Goal: Task Accomplishment & Management: Complete application form

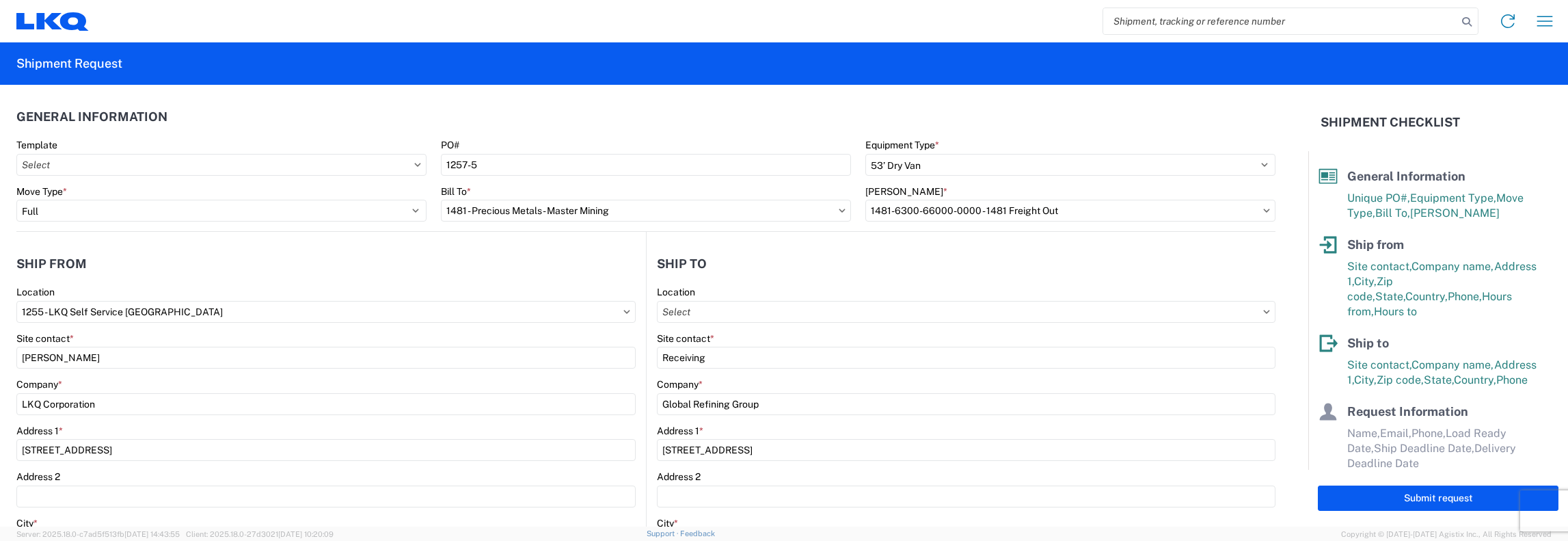
select select "STDV"
select select "FULL"
select select "IN"
select select "US"
select select "VA"
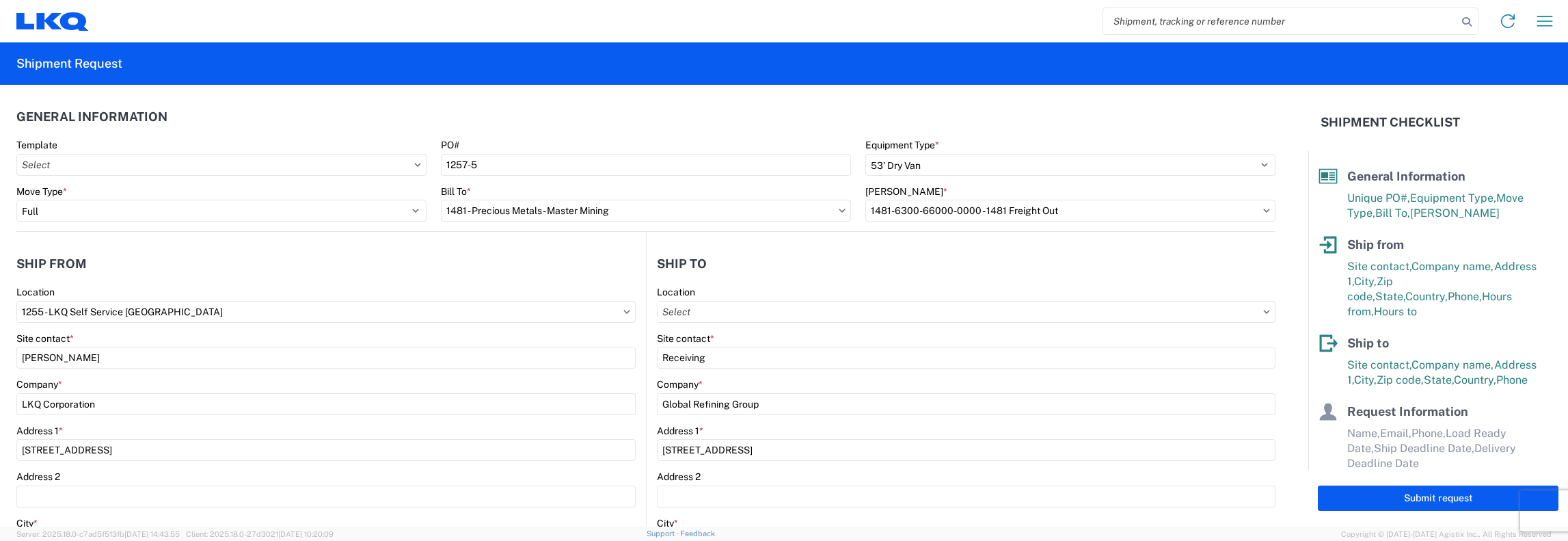
select select "US"
select select "LBS"
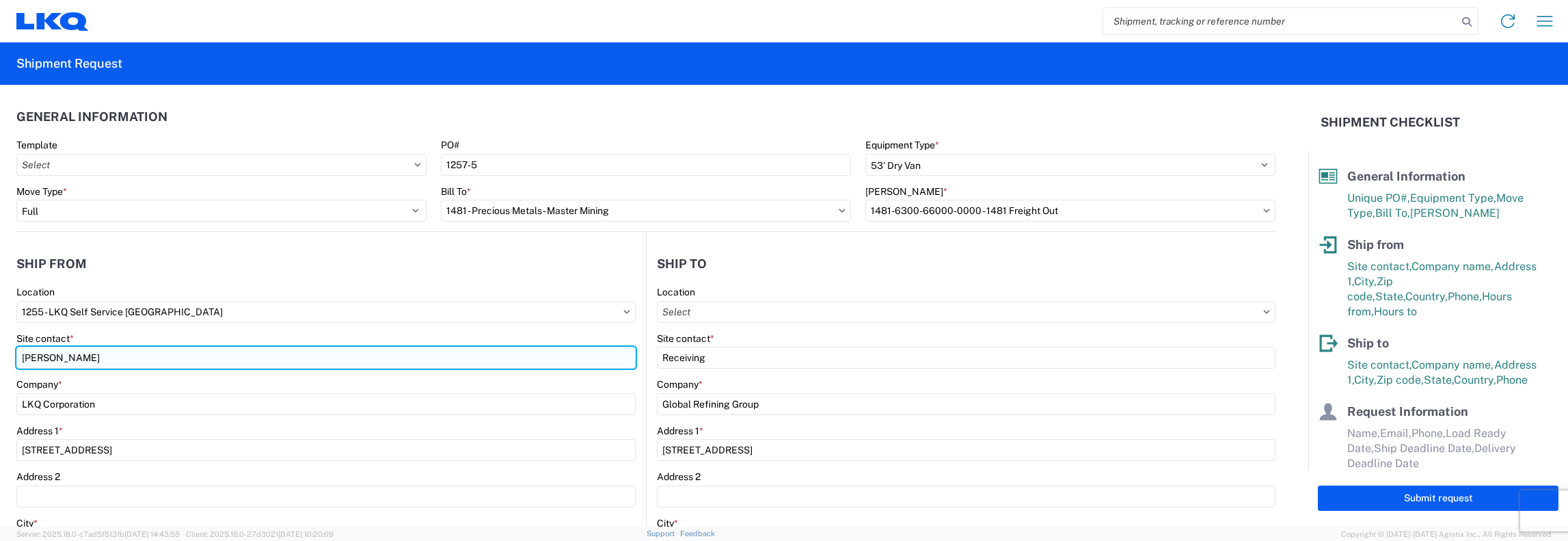
click at [93, 356] on input "[PERSON_NAME]" at bounding box center [325, 357] width 619 height 22
type input "Z"
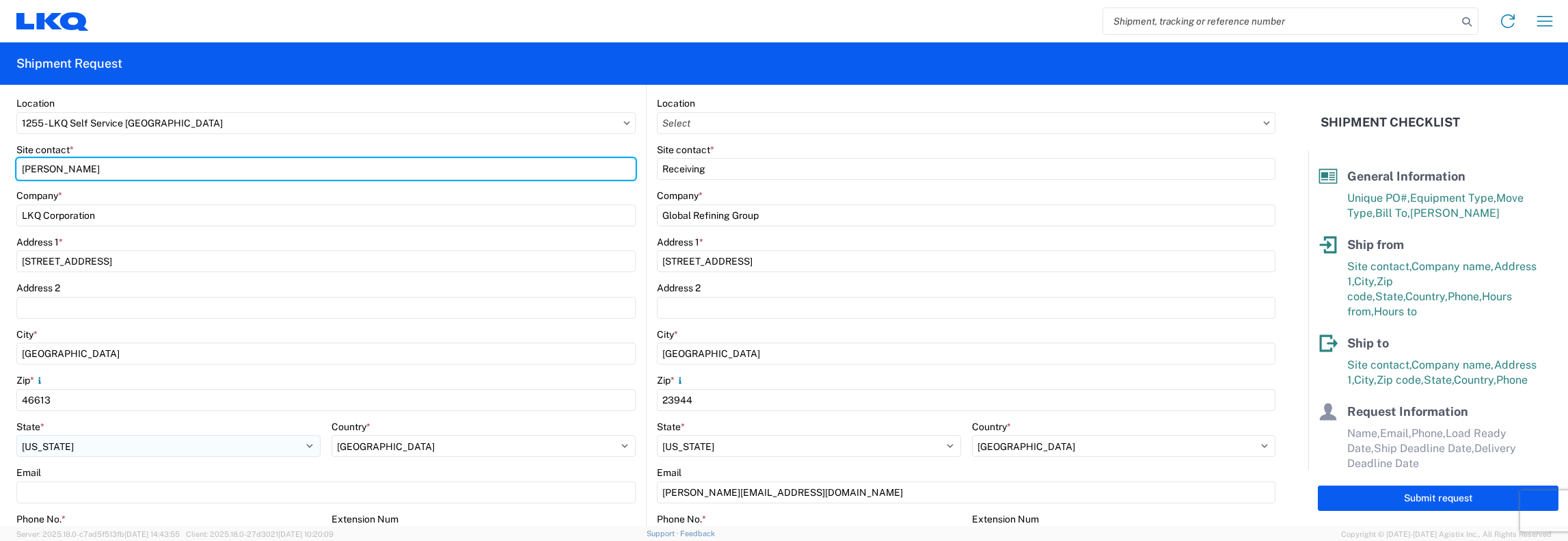
scroll to position [274, 0]
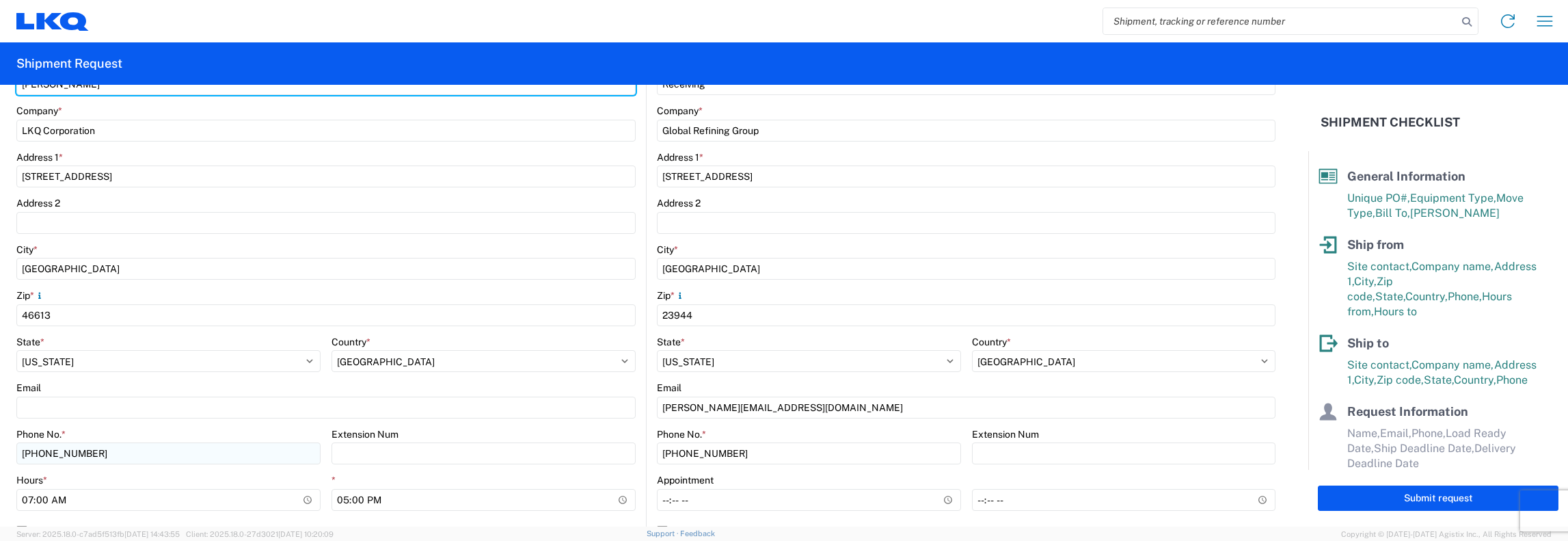
type input "[PERSON_NAME]"
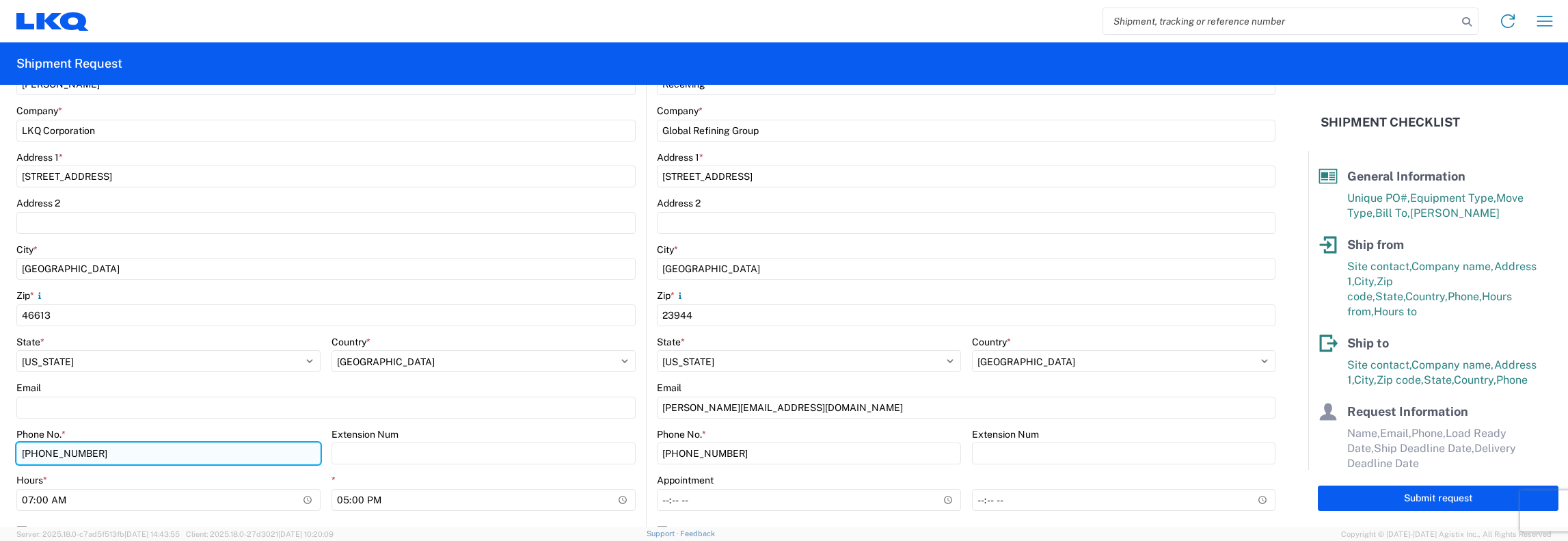
drag, startPoint x: 88, startPoint y: 454, endPoint x: 140, endPoint y: 444, distance: 53.0
click at [89, 454] on input "[PHONE_NUMBER]" at bounding box center [168, 453] width 304 height 22
type input "2"
paste input "[PHONE_NUMBER]"
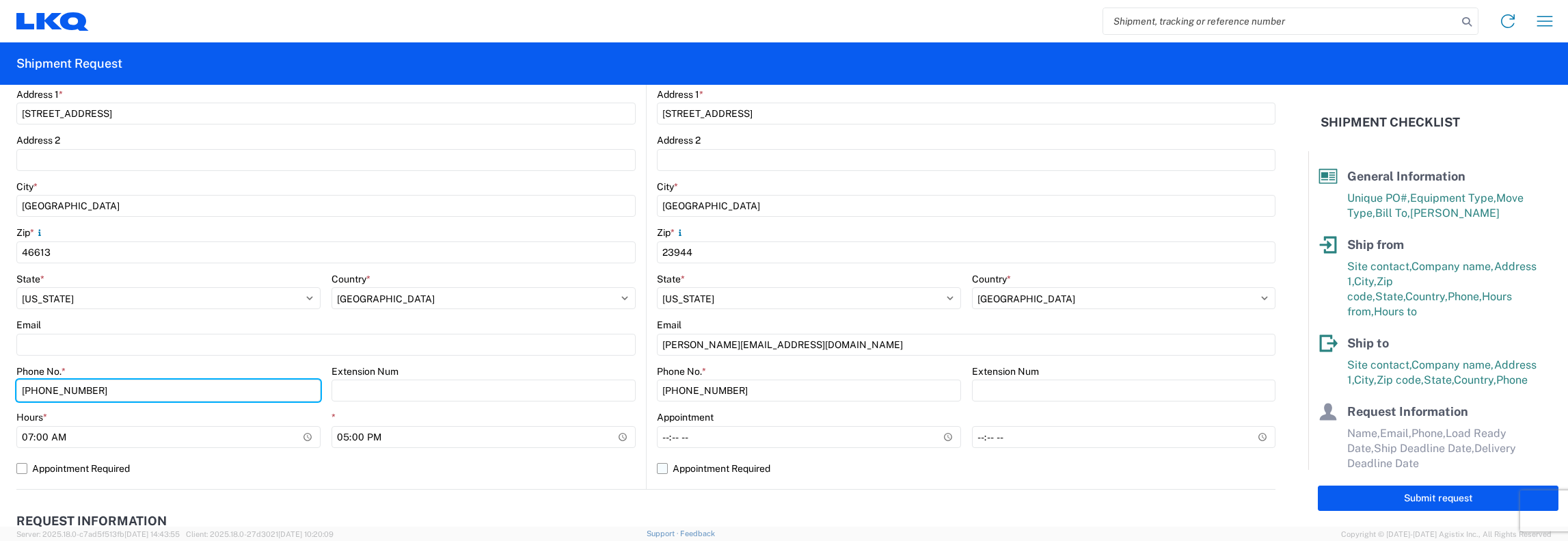
scroll to position [479, 0]
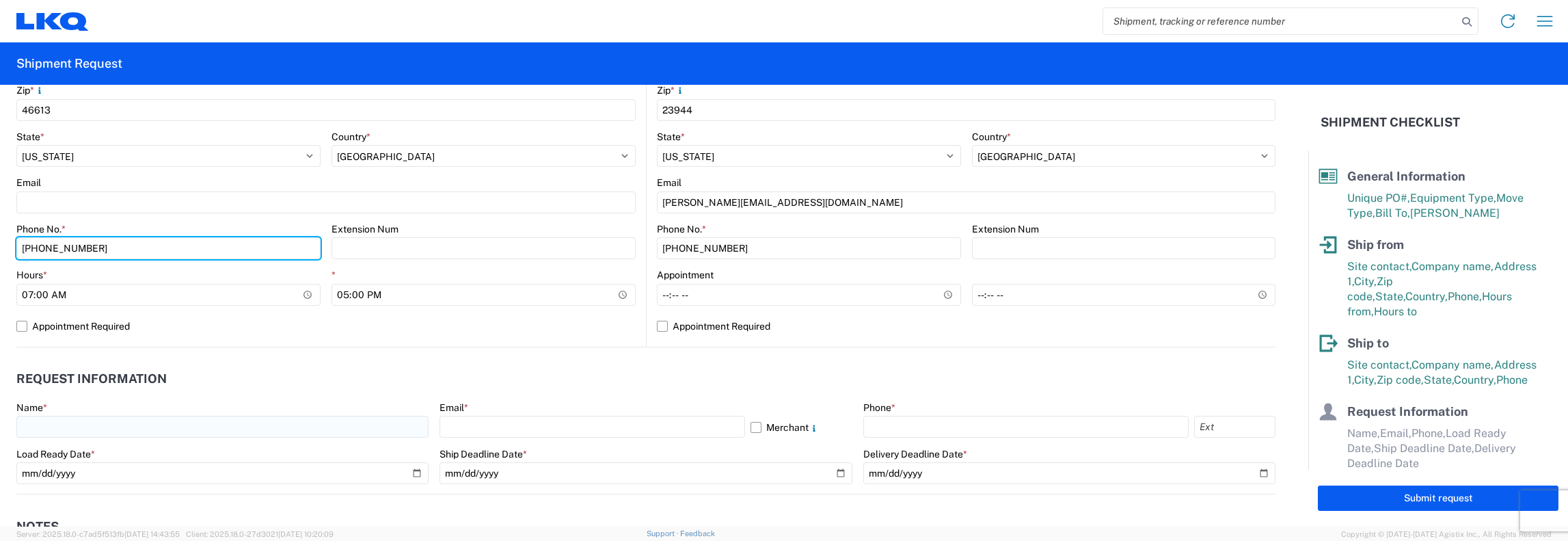
type input "[PHONE_NUMBER]"
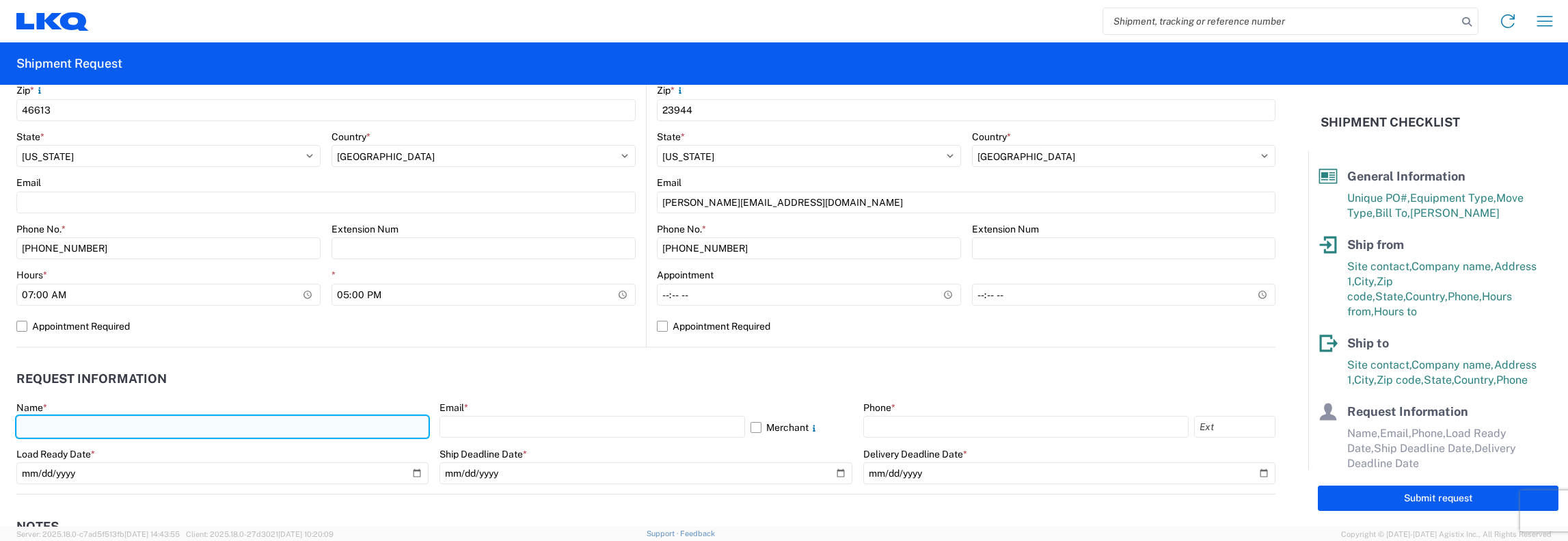
click at [34, 425] on input "text" at bounding box center [222, 426] width 412 height 22
type input "[PERSON_NAME]"
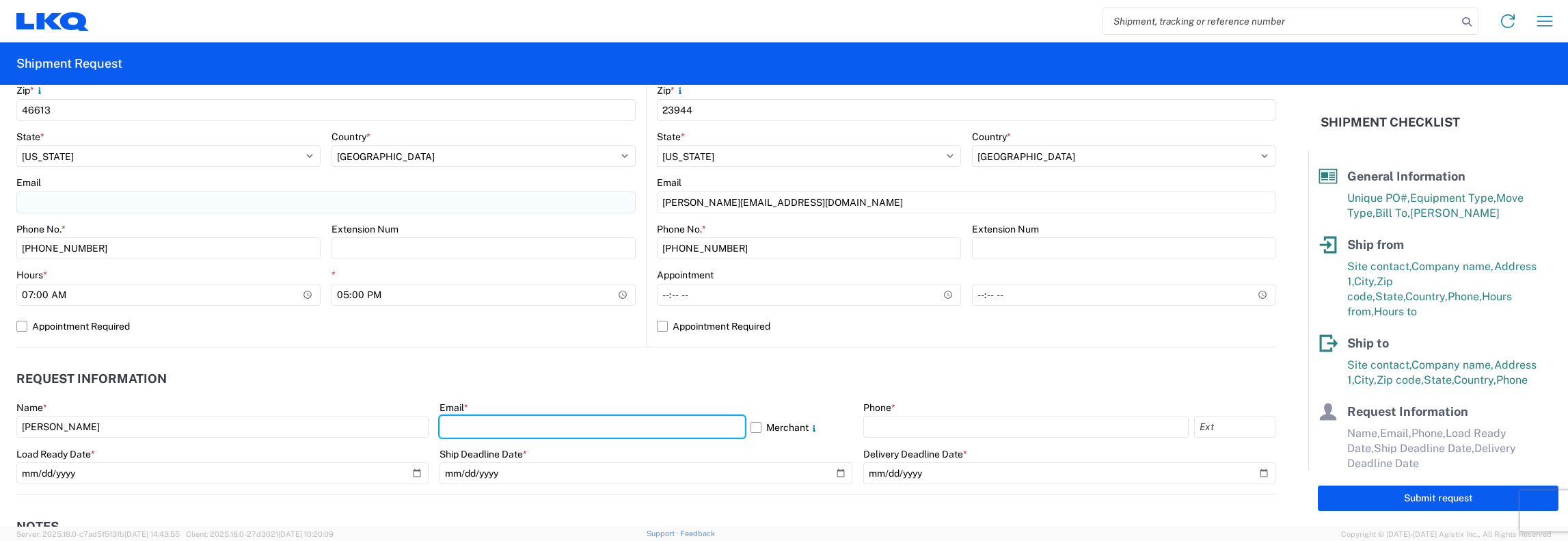
type input "[EMAIL_ADDRESS][DOMAIN_NAME]"
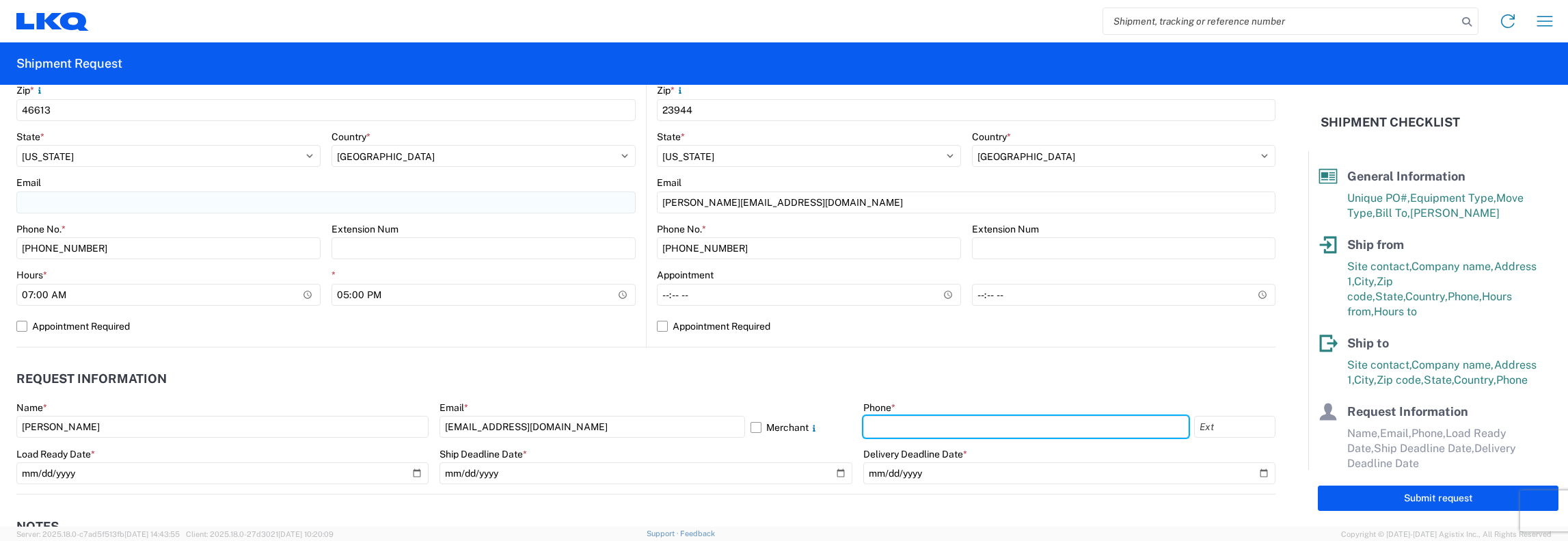
type input "4016018171"
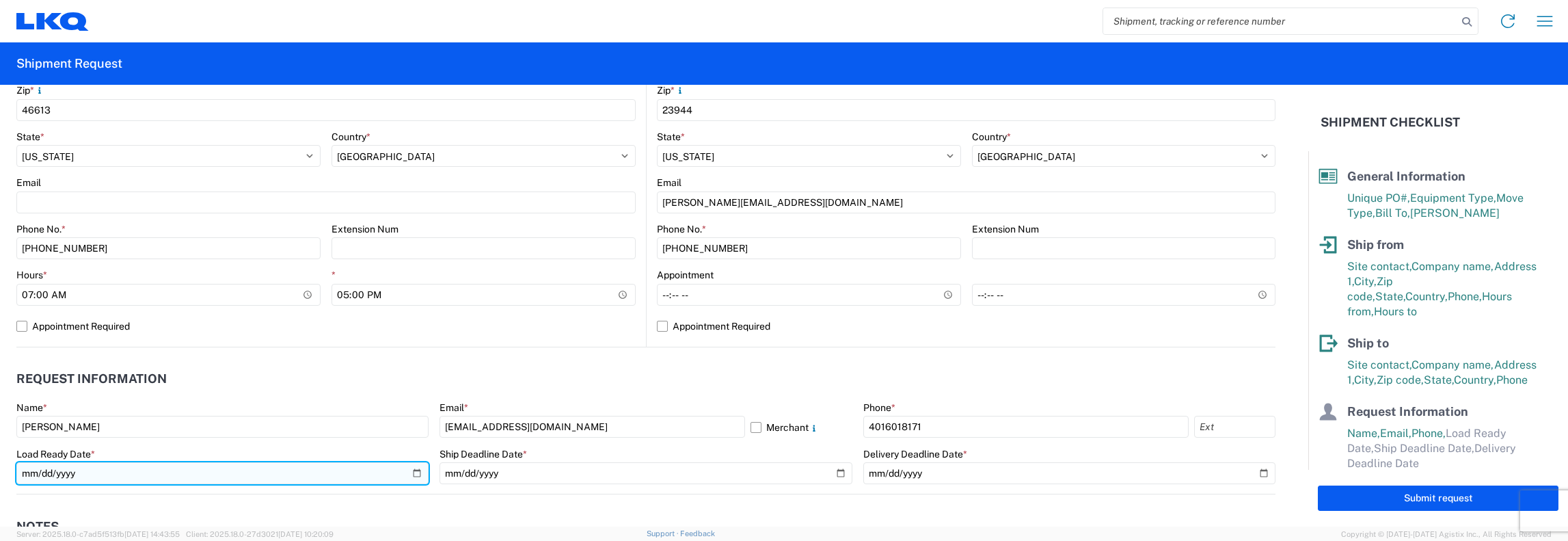
click at [416, 476] on input "date" at bounding box center [222, 473] width 412 height 22
click at [416, 468] on input "date" at bounding box center [222, 473] width 412 height 22
type input "[DATE]"
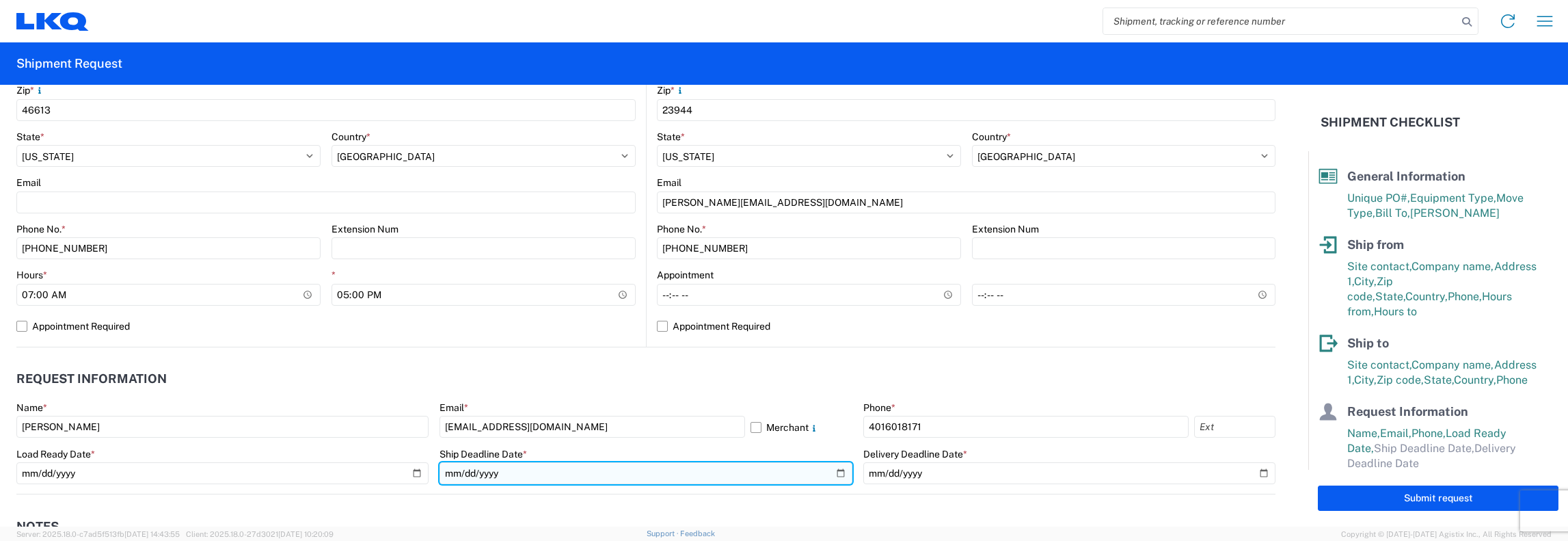
click at [830, 473] on input "date" at bounding box center [646, 473] width 412 height 22
type input "[DATE]"
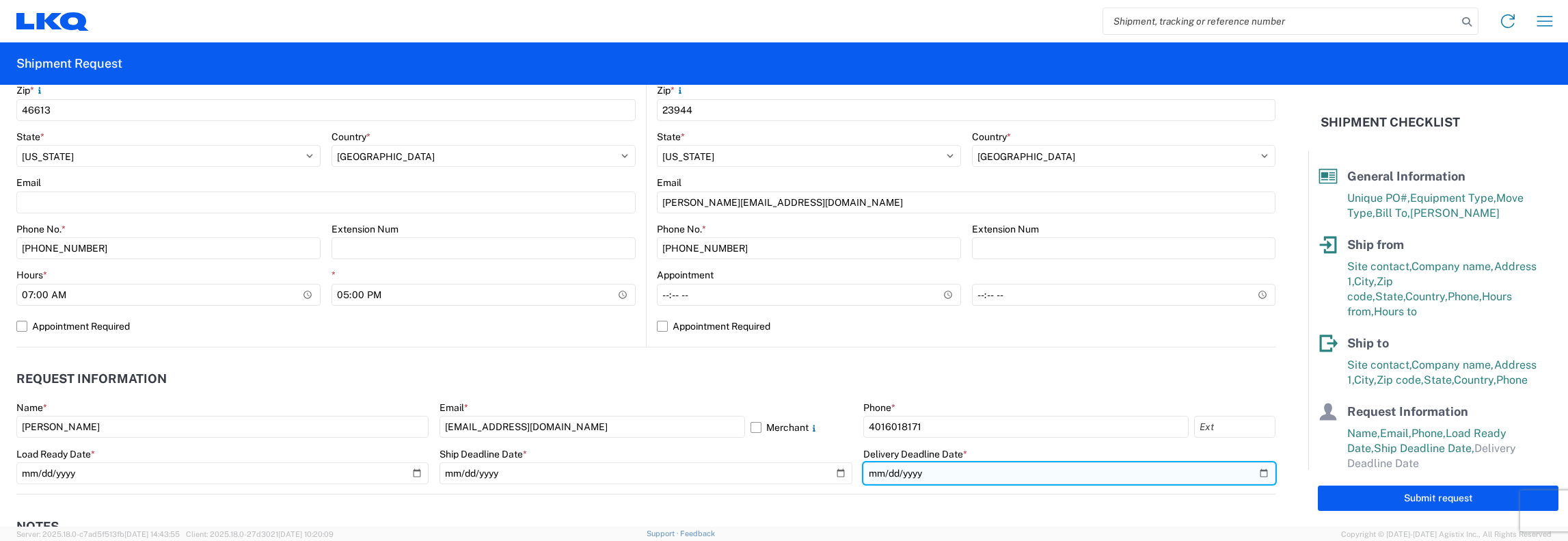
click at [1252, 472] on input "date" at bounding box center [1069, 473] width 412 height 22
type input "[DATE]"
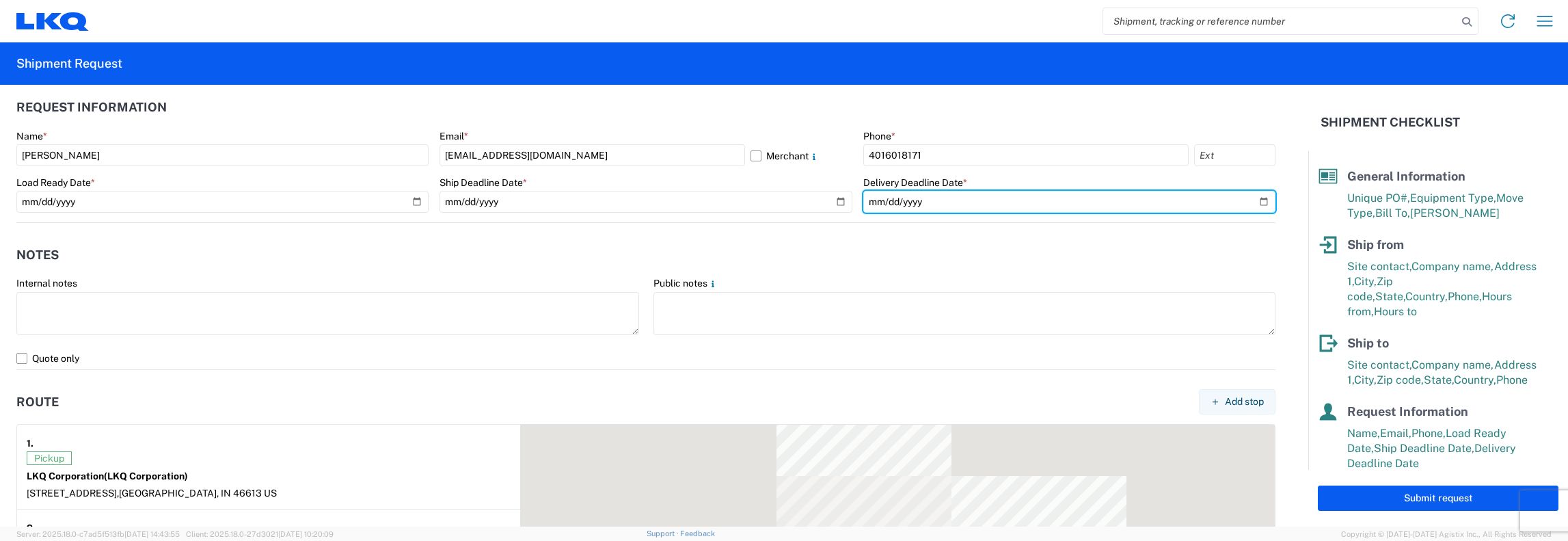
scroll to position [753, 0]
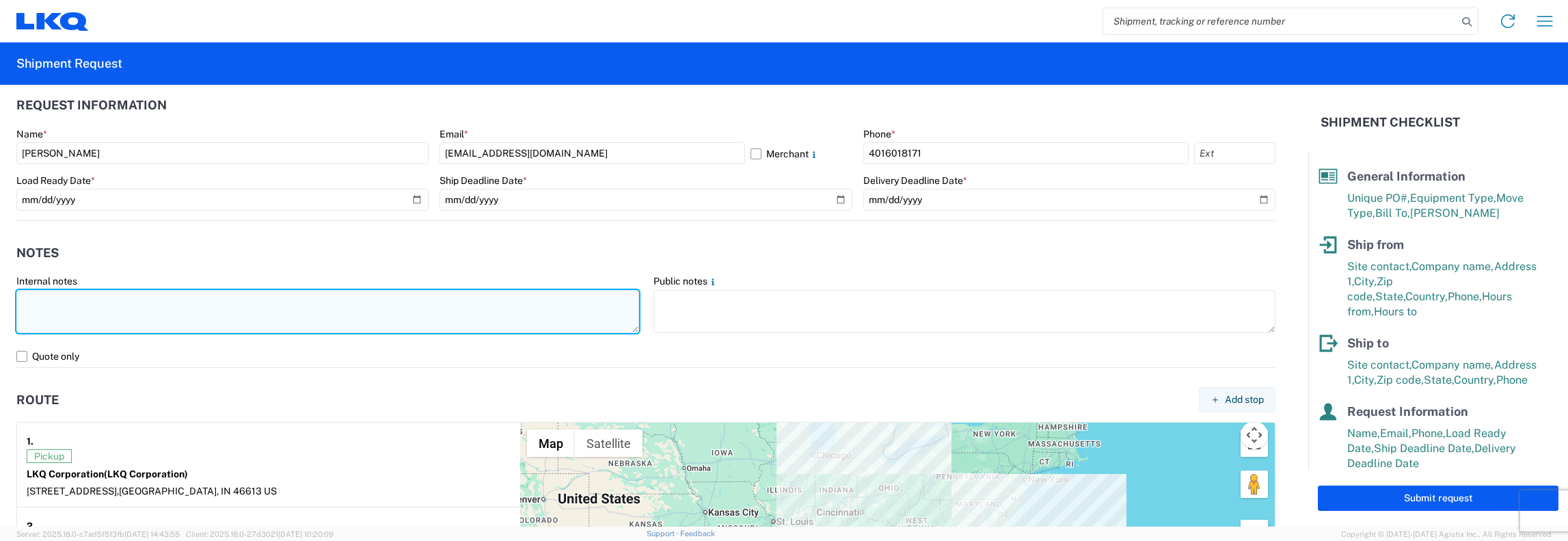
click at [24, 299] on textarea at bounding box center [328, 311] width 623 height 43
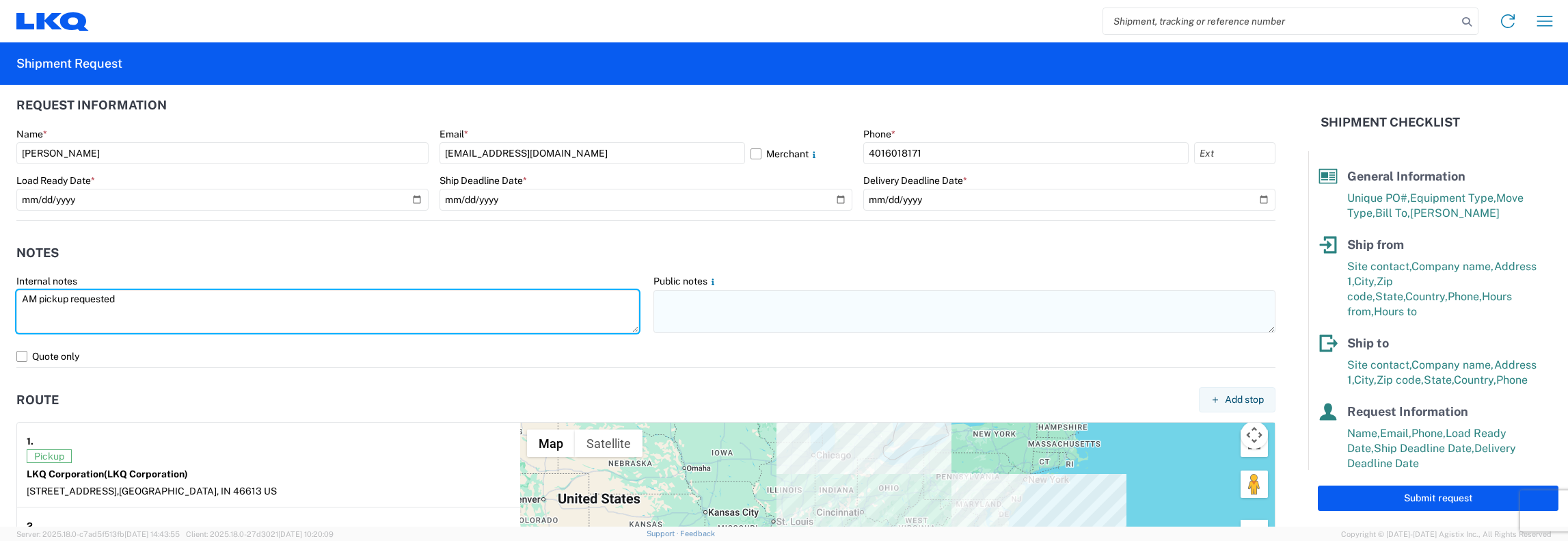
type textarea "AM pickup requested"
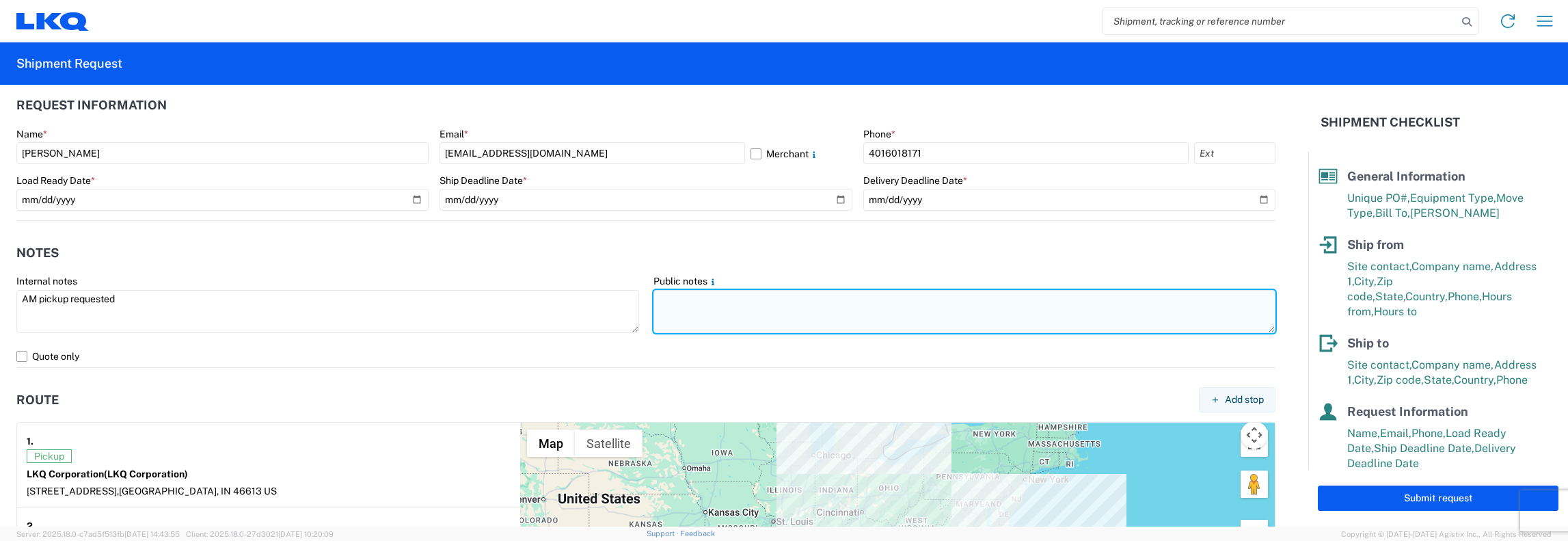
drag, startPoint x: 677, startPoint y: 308, endPoint x: 690, endPoint y: 310, distance: 13.2
click at [681, 308] on textarea at bounding box center [965, 311] width 623 height 43
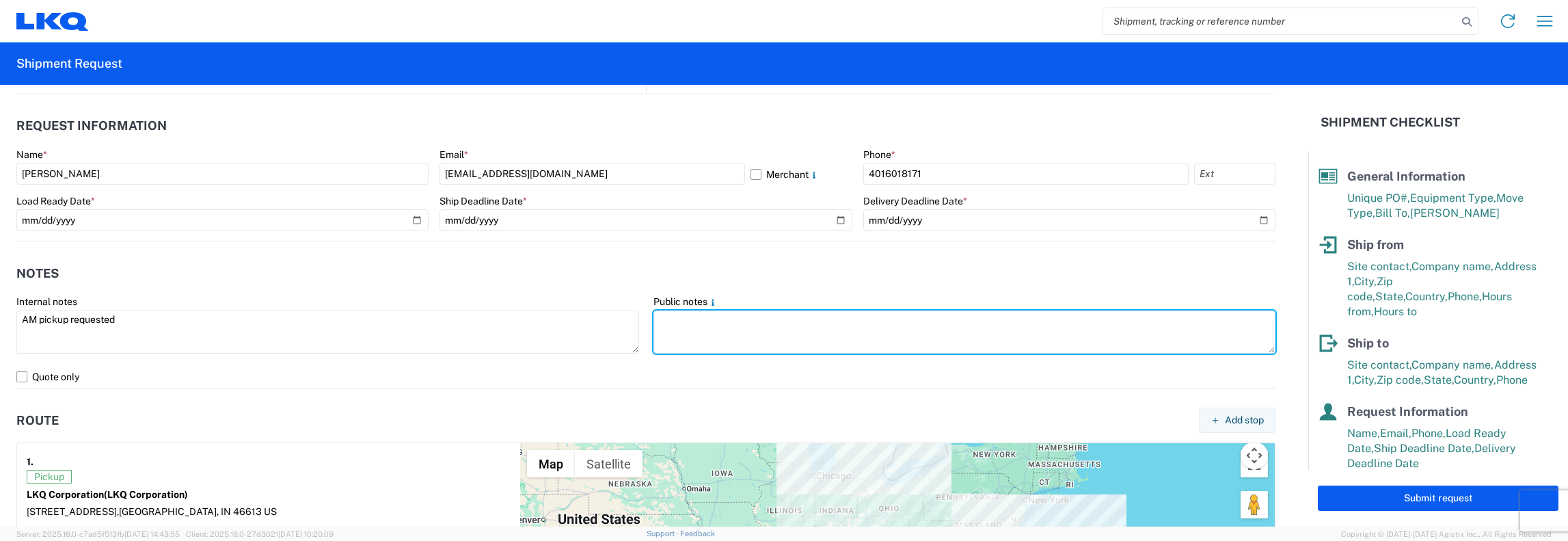
scroll to position [684, 0]
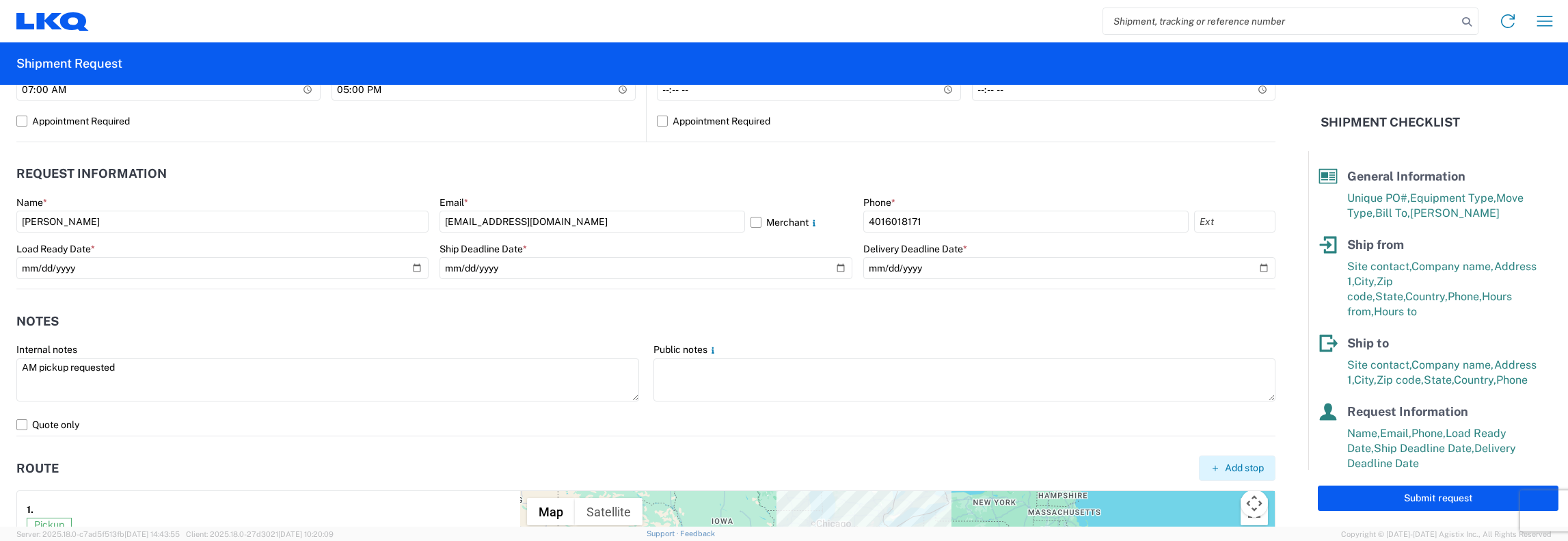
click at [1227, 469] on span "Add stop" at bounding box center [1244, 468] width 39 height 13
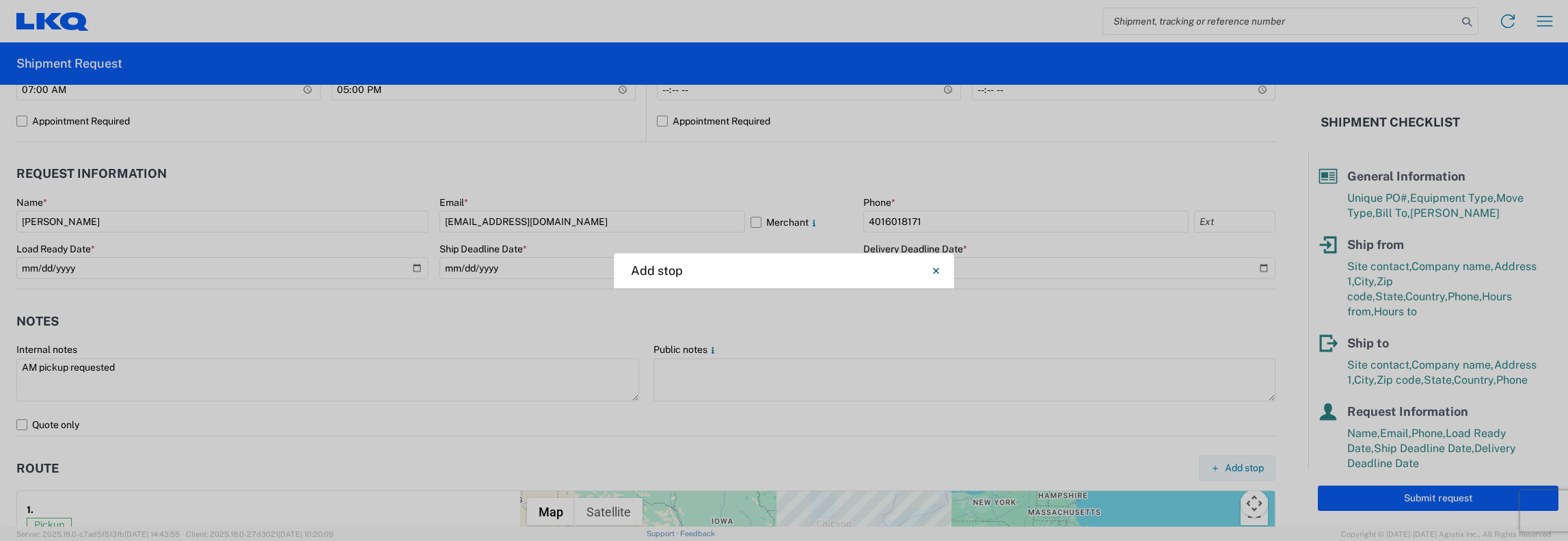
select select "US"
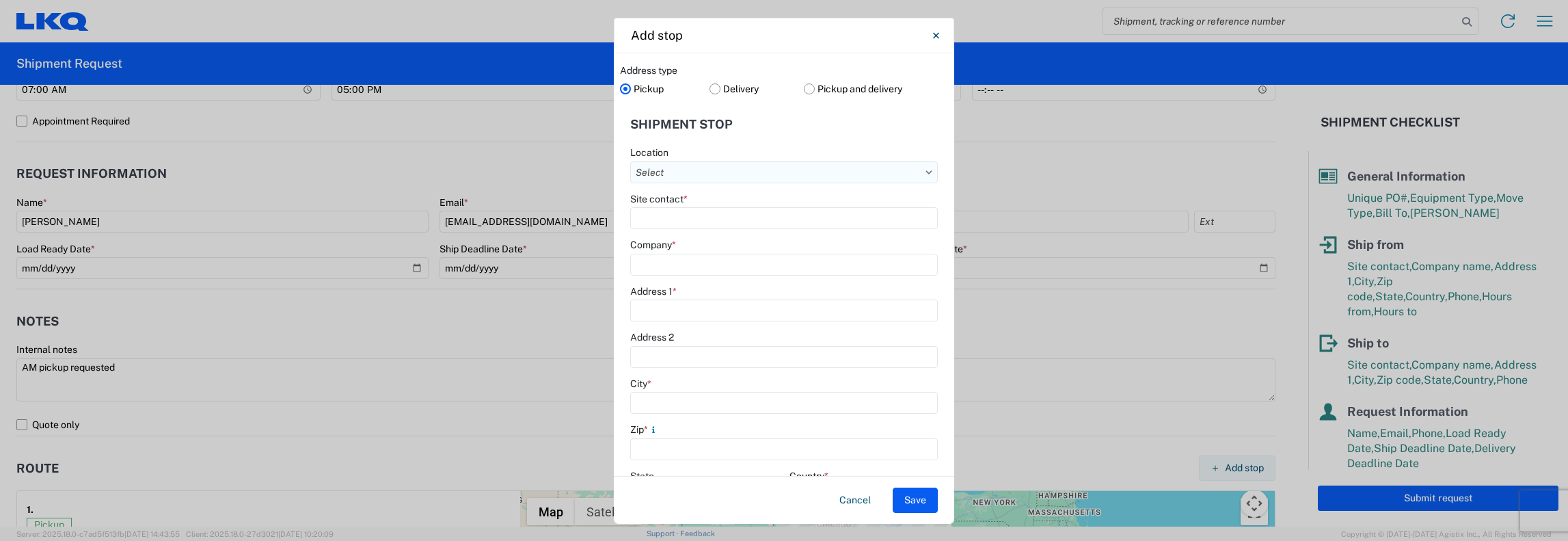
drag, startPoint x: 646, startPoint y: 172, endPoint x: 665, endPoint y: 173, distance: 19.0
click at [646, 172] on input "Location" at bounding box center [784, 172] width 307 height 22
type input "1257"
click at [689, 235] on div "1257- Self Service [GEOGRAPHIC_DATA]" at bounding box center [753, 232] width 239 height 22
type input "1257- Self Service [GEOGRAPHIC_DATA]"
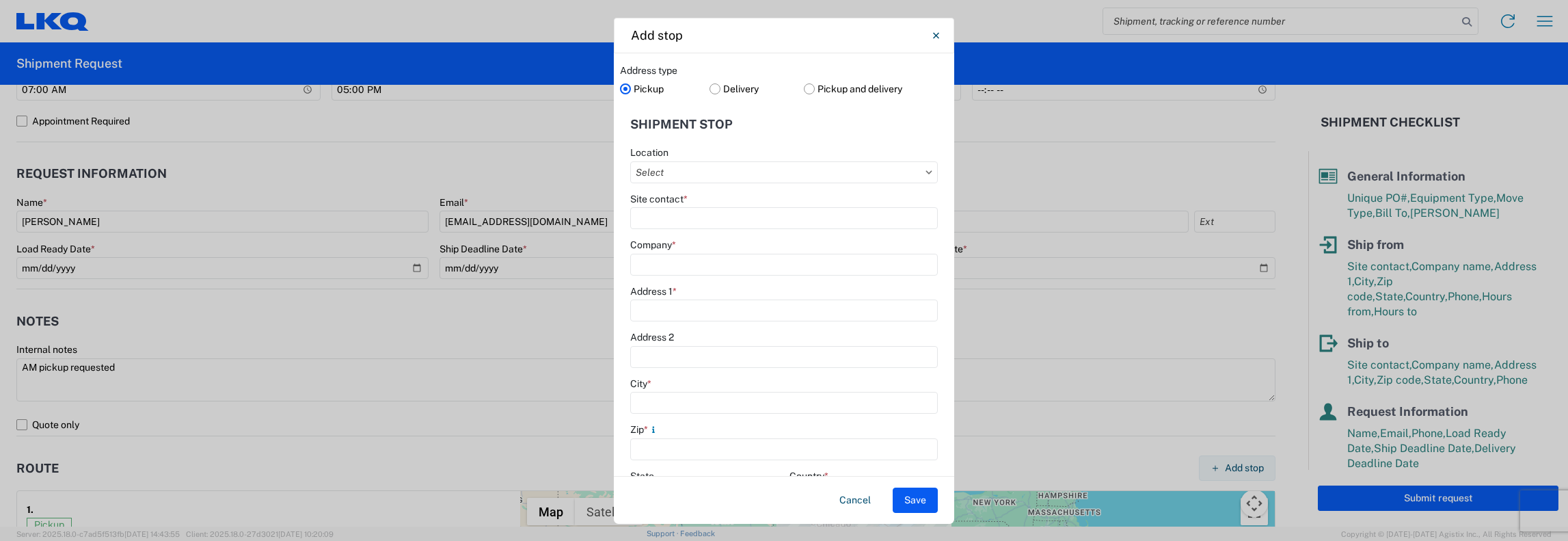
type input "LKQ Corporation"
type input "[STREET_ADDRESS][PERSON_NAME]"
type input "[GEOGRAPHIC_DATA]"
type input "45417"
select select "OH"
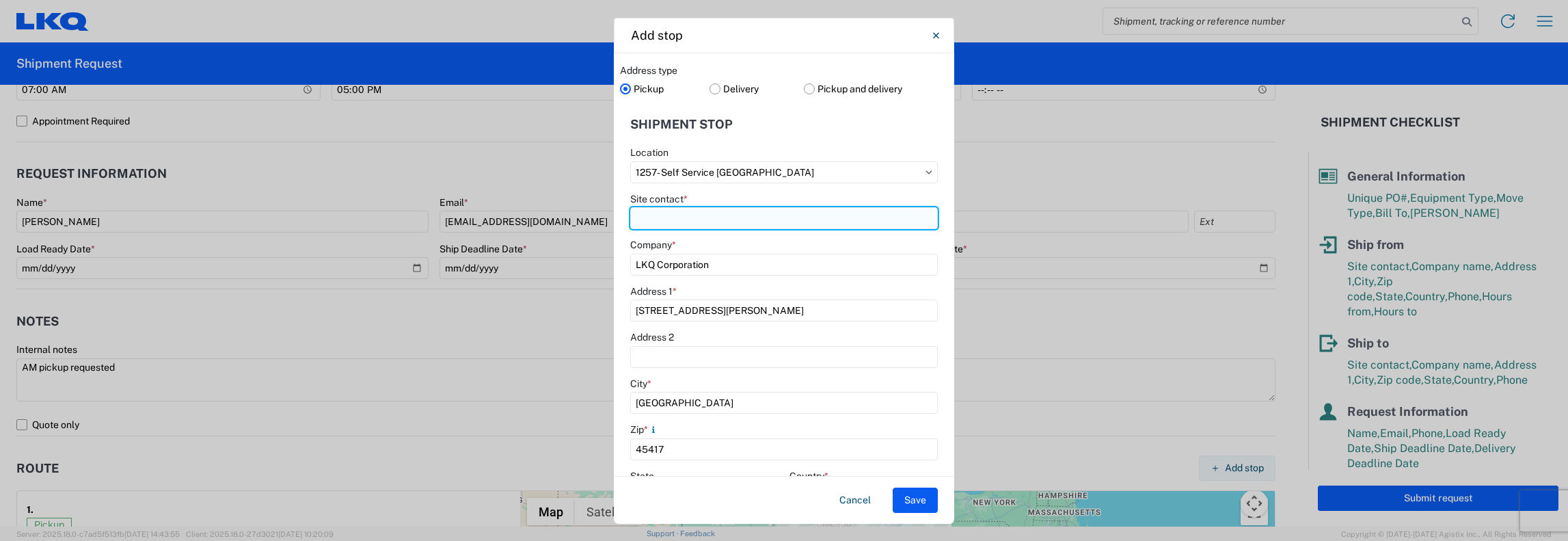
click at [646, 216] on input "Site contact *" at bounding box center [784, 218] width 307 height 22
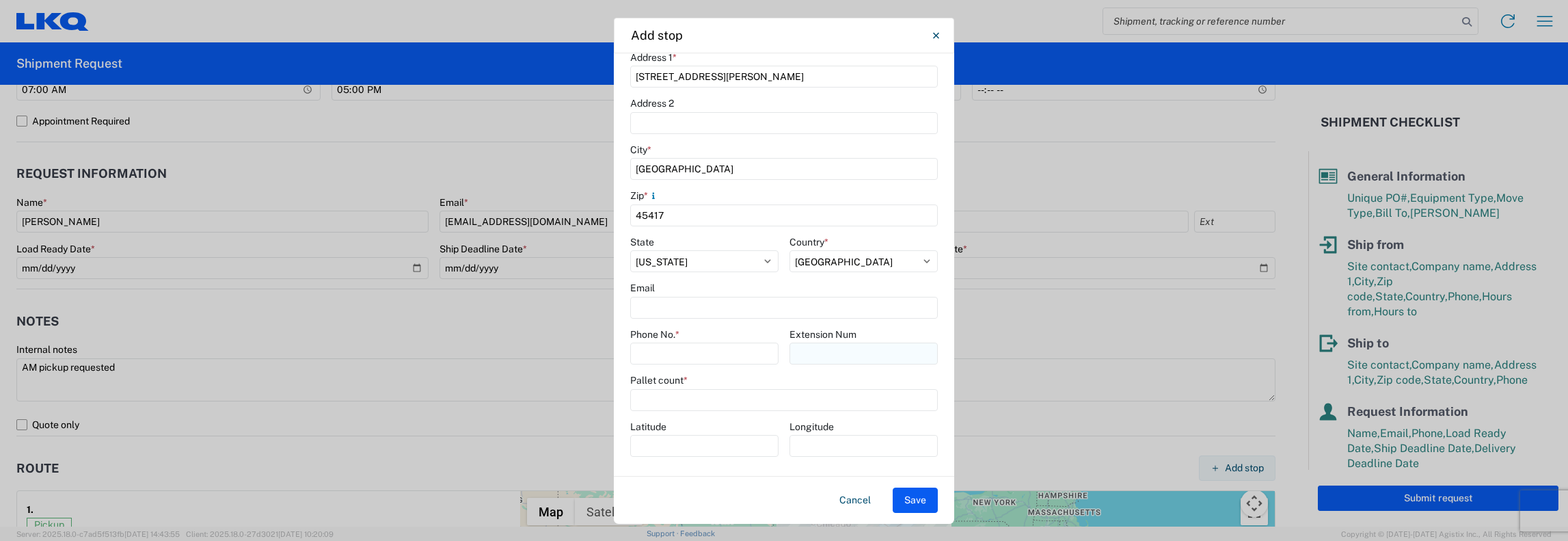
scroll to position [166, 0]
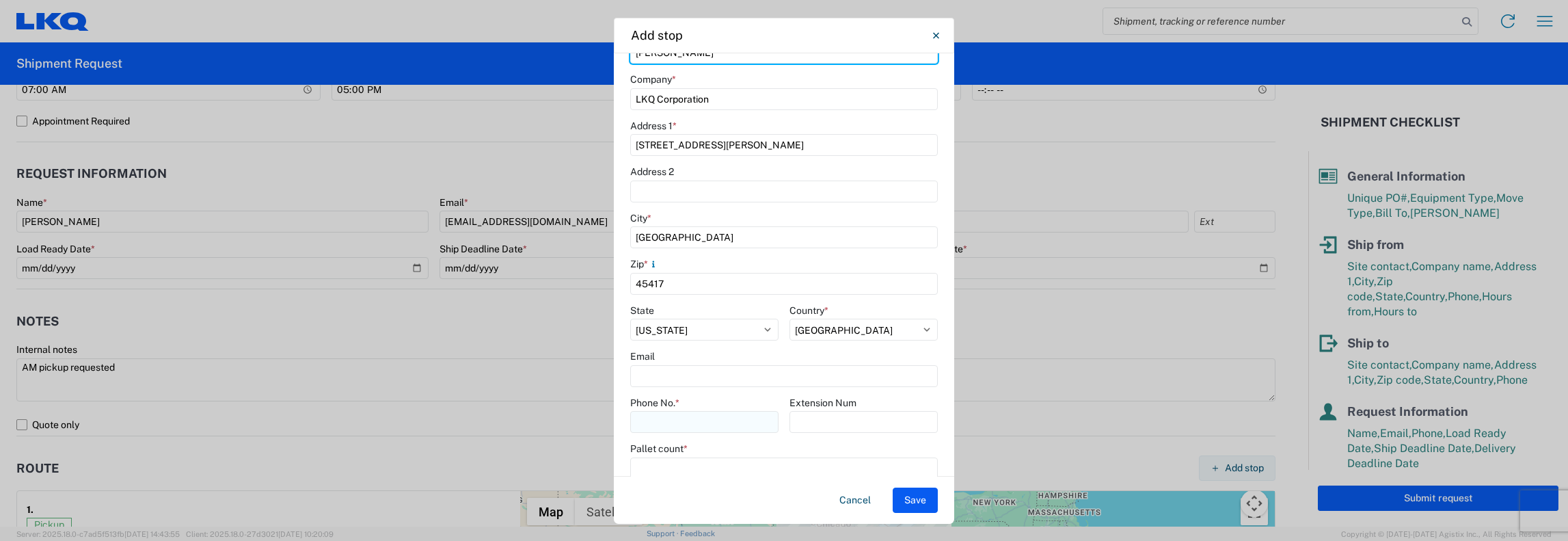
type input "[PERSON_NAME]"
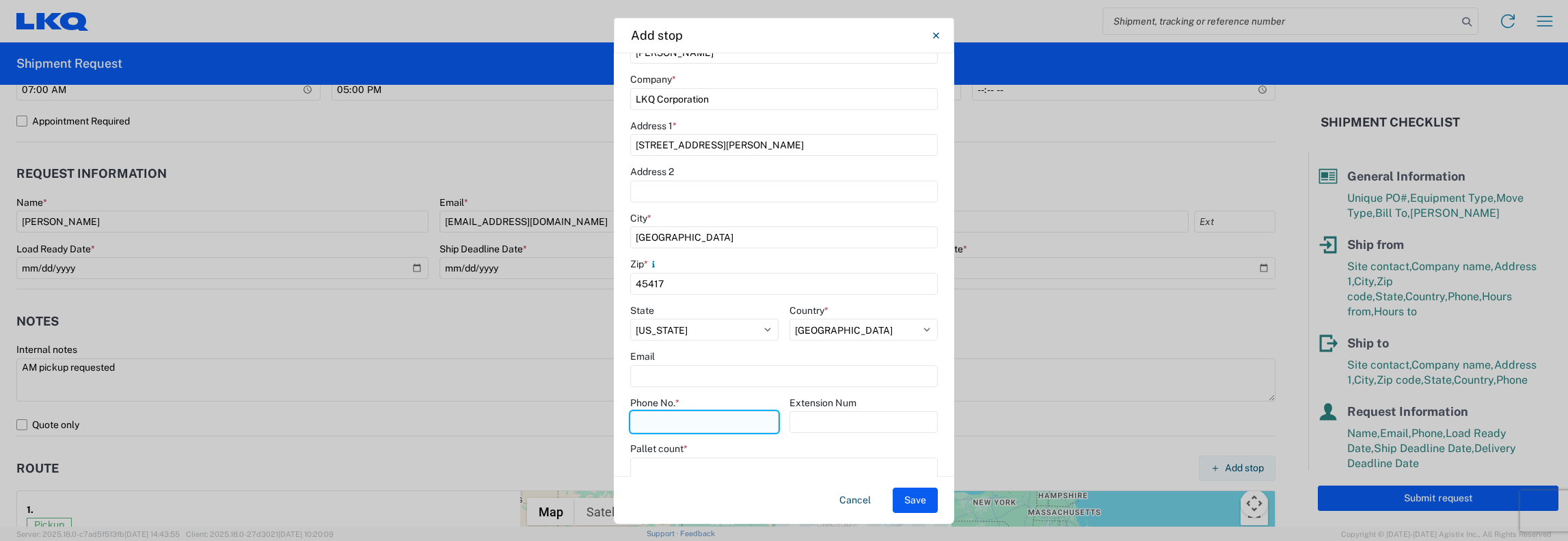
click at [644, 424] on input "Phone No. *" at bounding box center [705, 421] width 148 height 22
type input "1"
click at [654, 420] on input "2406260104" at bounding box center [705, 421] width 148 height 22
click at [674, 419] on input "240-6260104" at bounding box center [705, 421] width 148 height 22
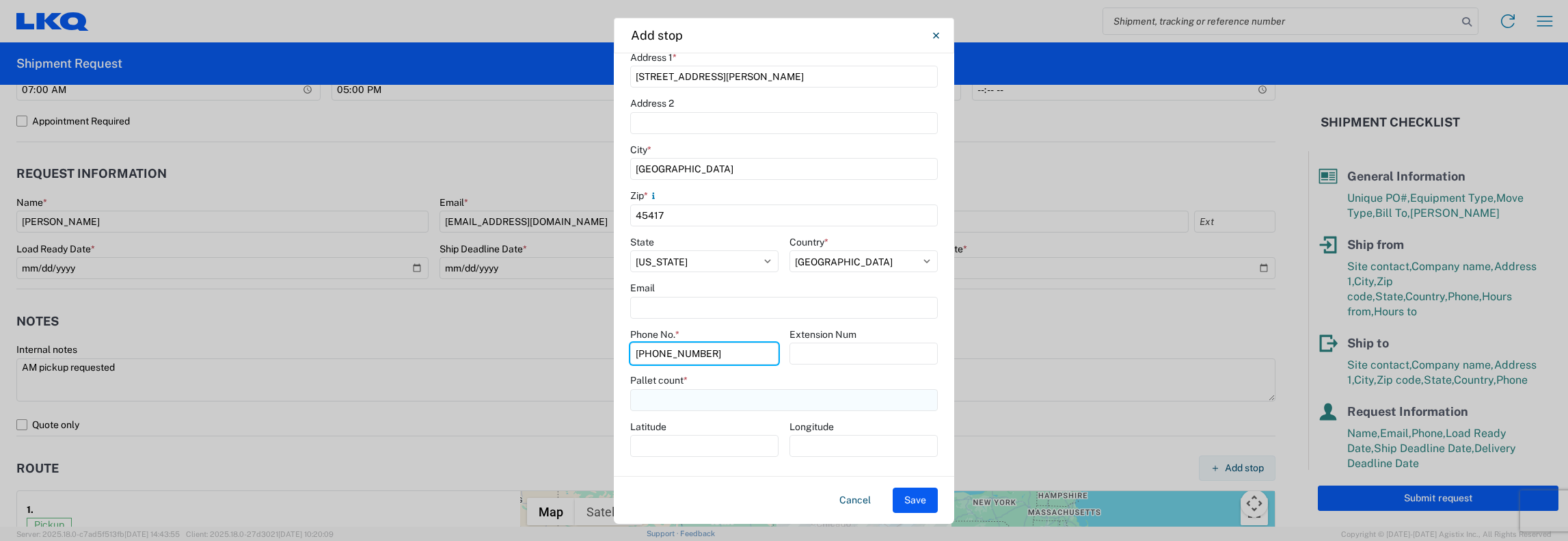
type input "[PHONE_NUMBER]"
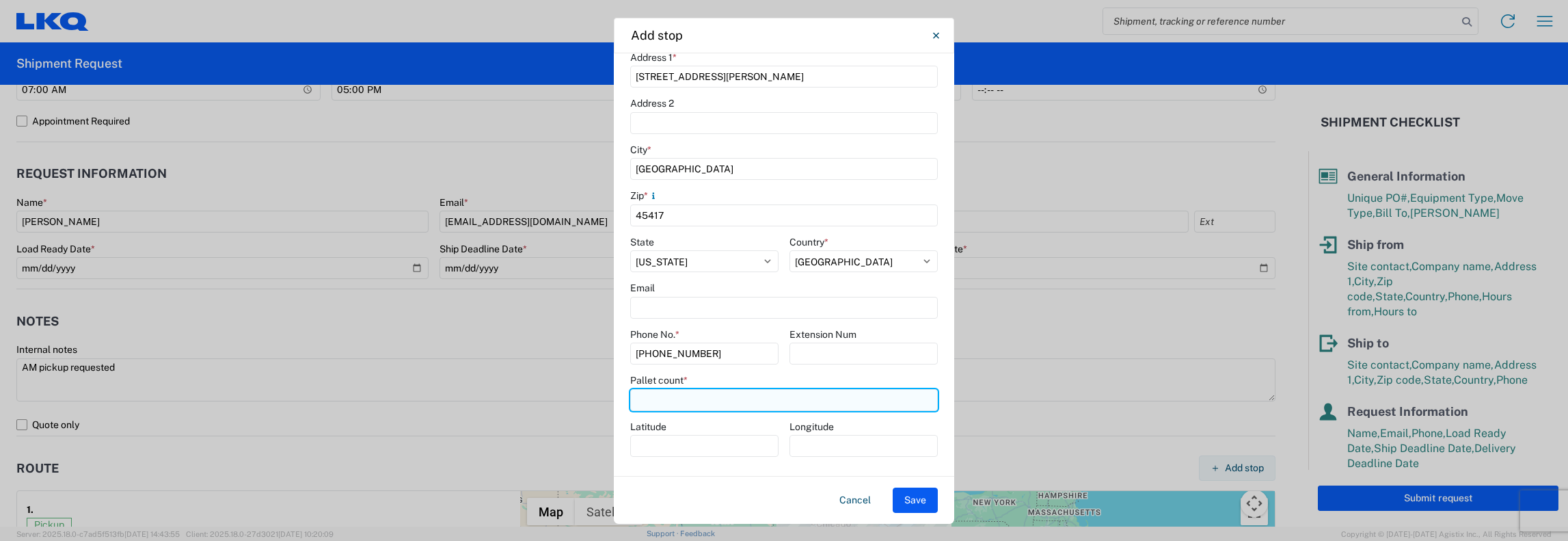
click at [641, 403] on input "number" at bounding box center [784, 400] width 307 height 22
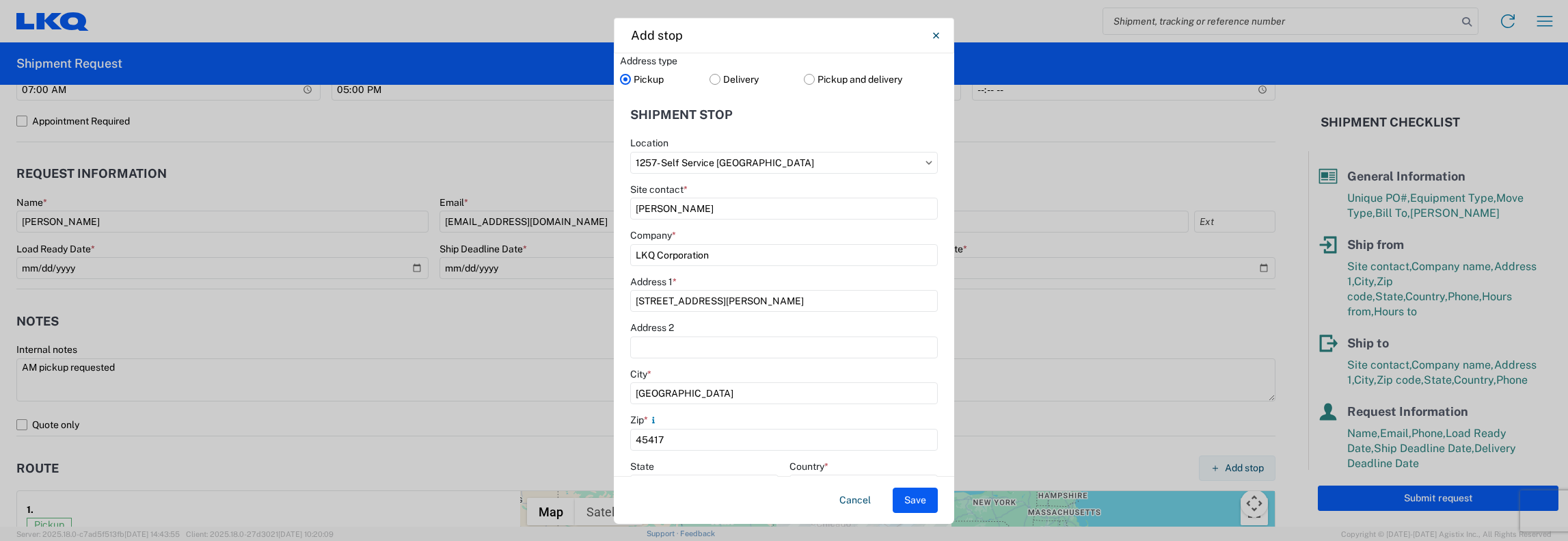
scroll to position [0, 0]
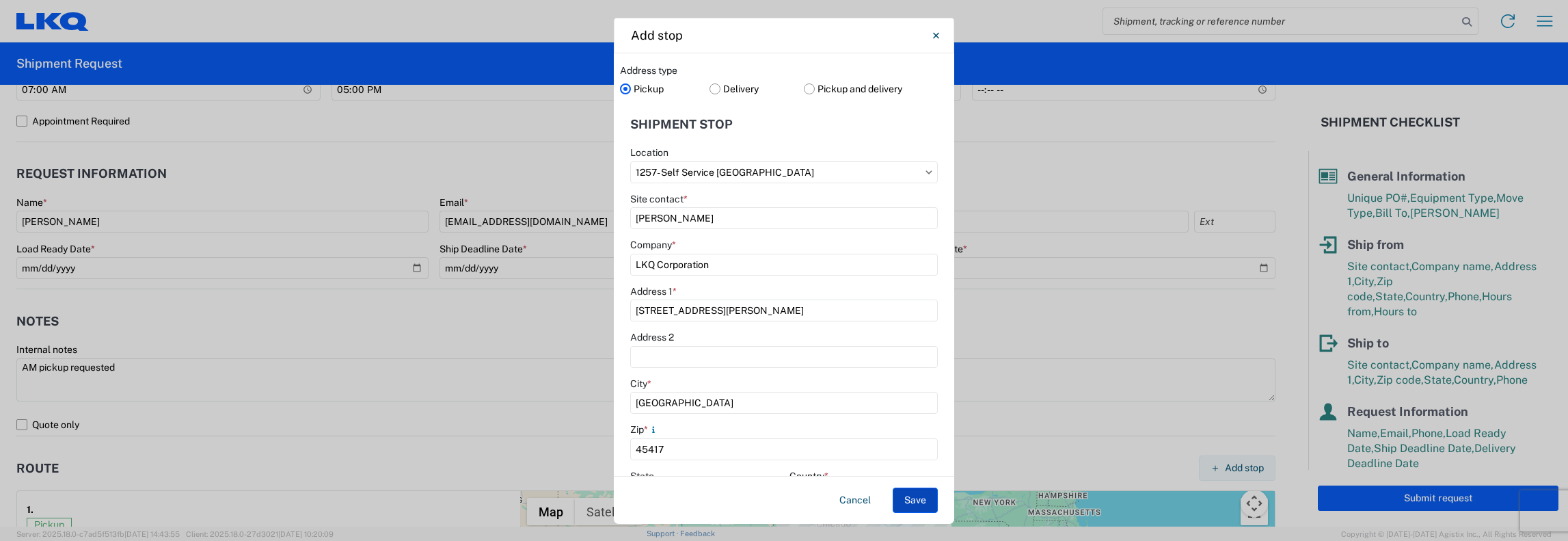
type input "10"
click at [907, 501] on button "Save" at bounding box center [915, 500] width 45 height 25
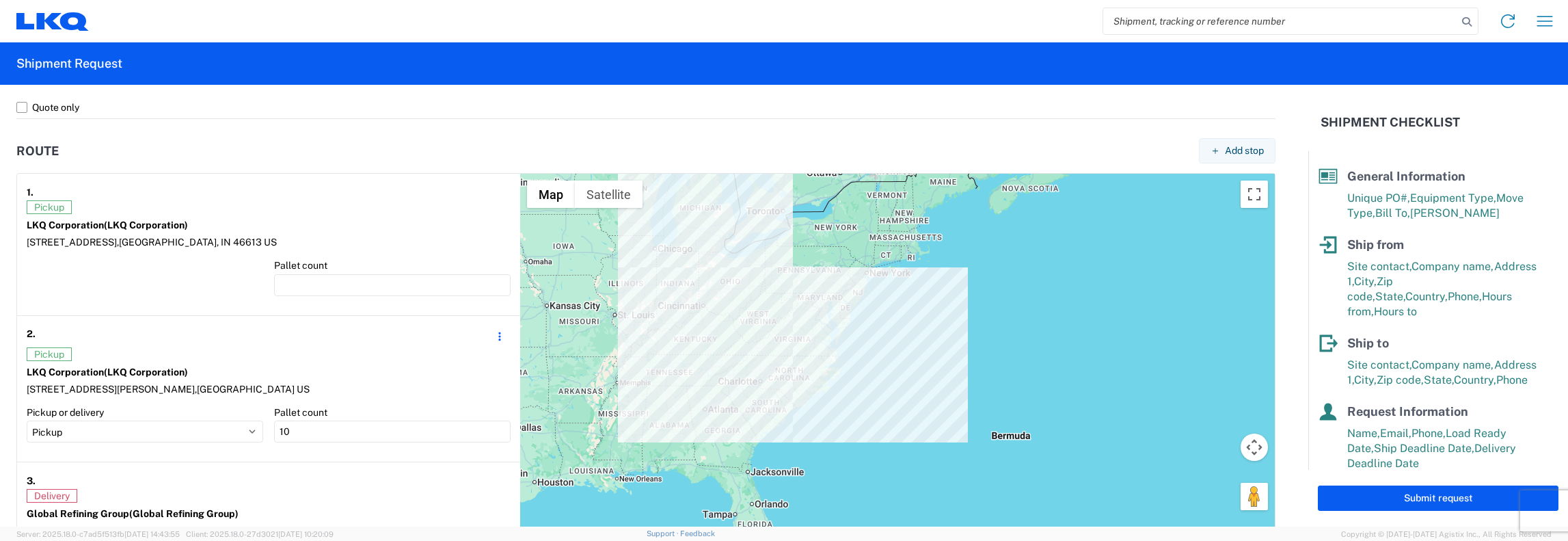
scroll to position [1025, 0]
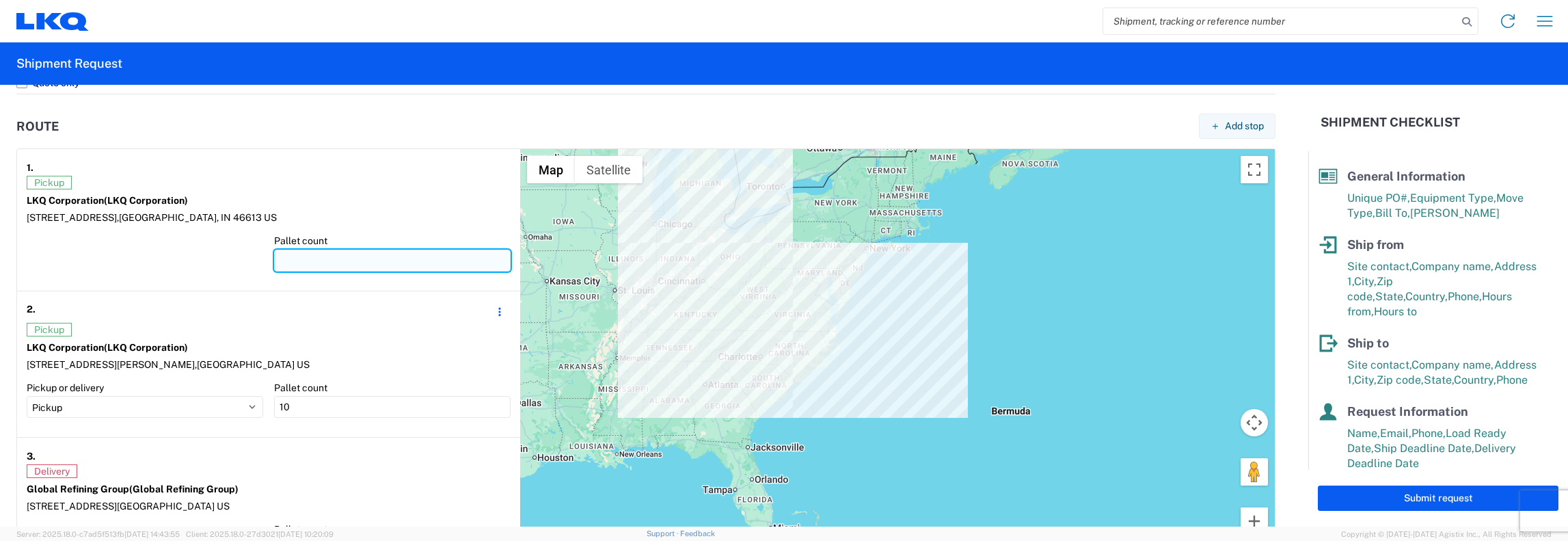
click at [288, 262] on input "number" at bounding box center [392, 260] width 236 height 22
type input "16"
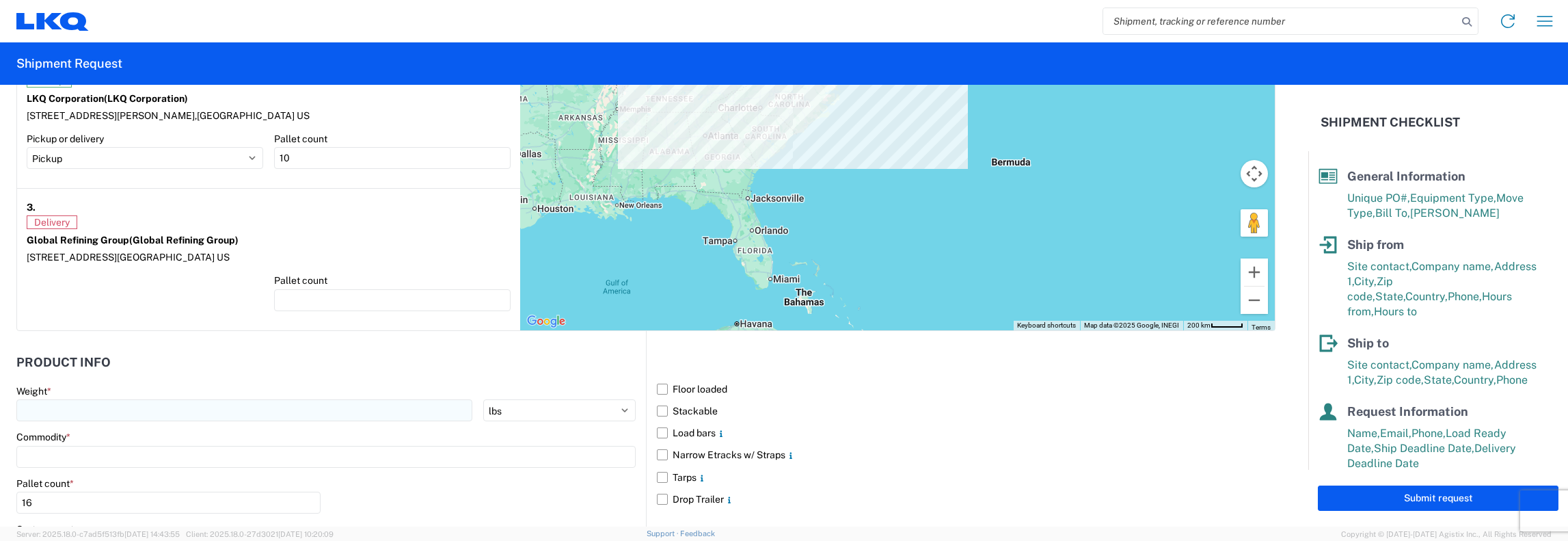
scroll to position [1299, 0]
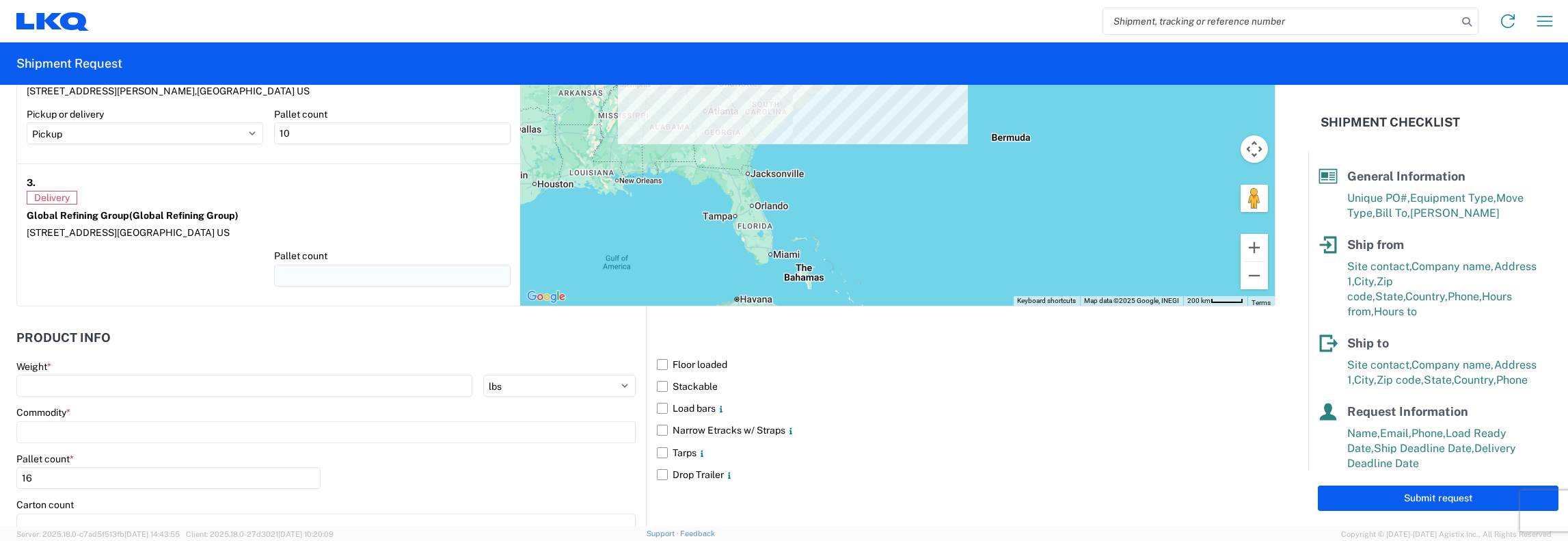
type input "6"
click at [291, 270] on input "number" at bounding box center [392, 275] width 236 height 22
type input "16"
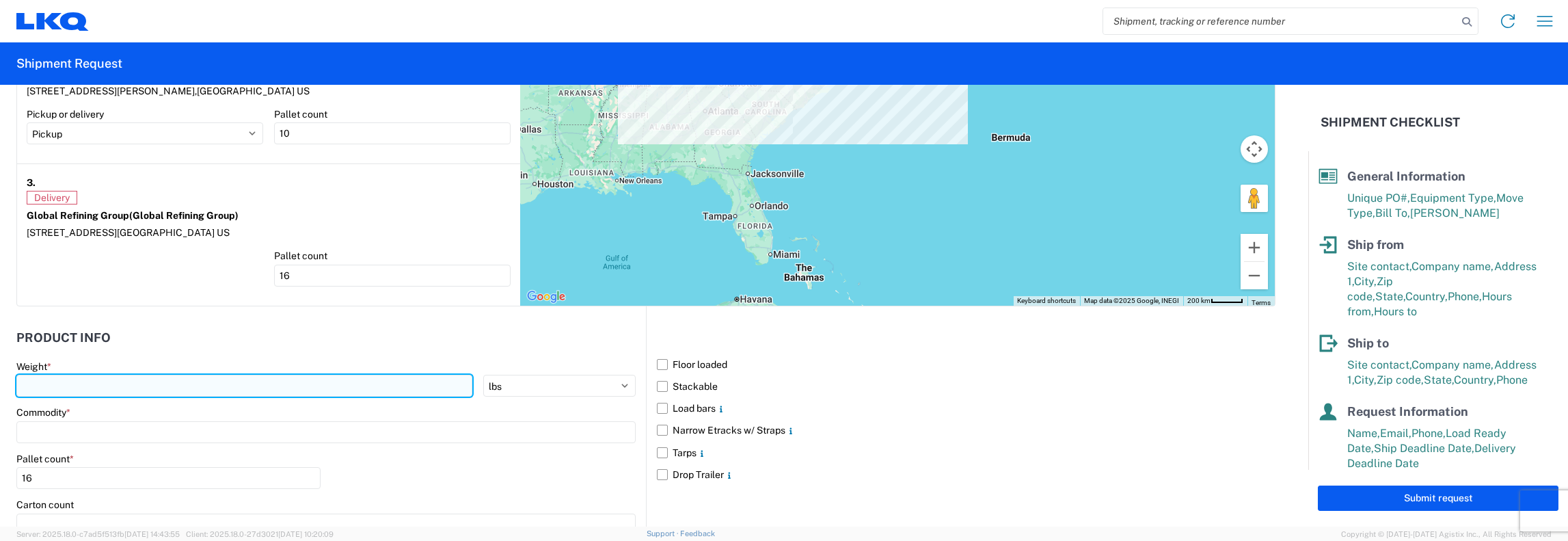
click at [32, 377] on input "number" at bounding box center [244, 385] width 456 height 22
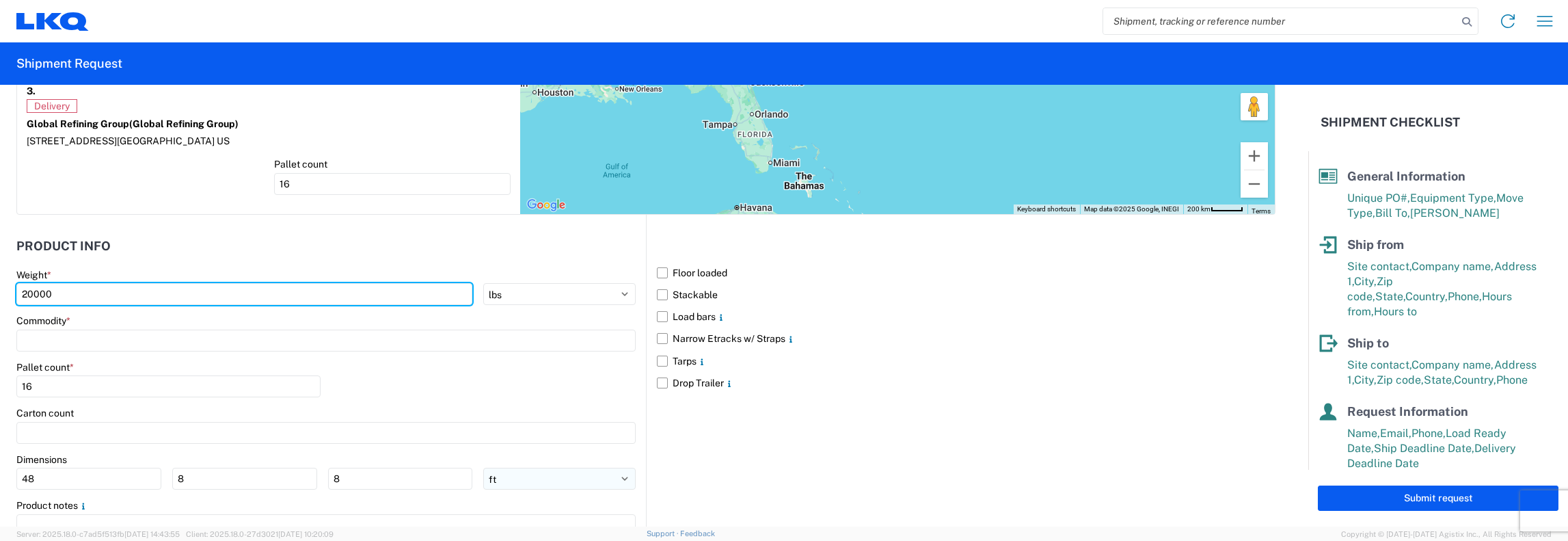
scroll to position [1436, 0]
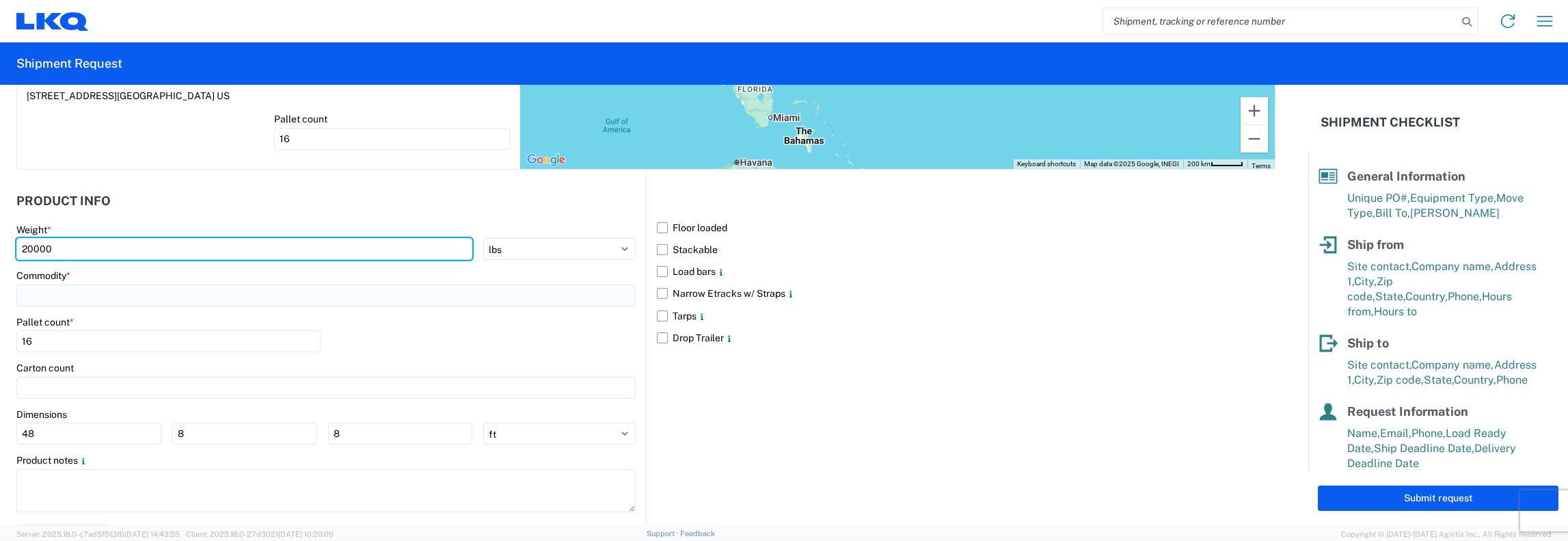
type input "20000"
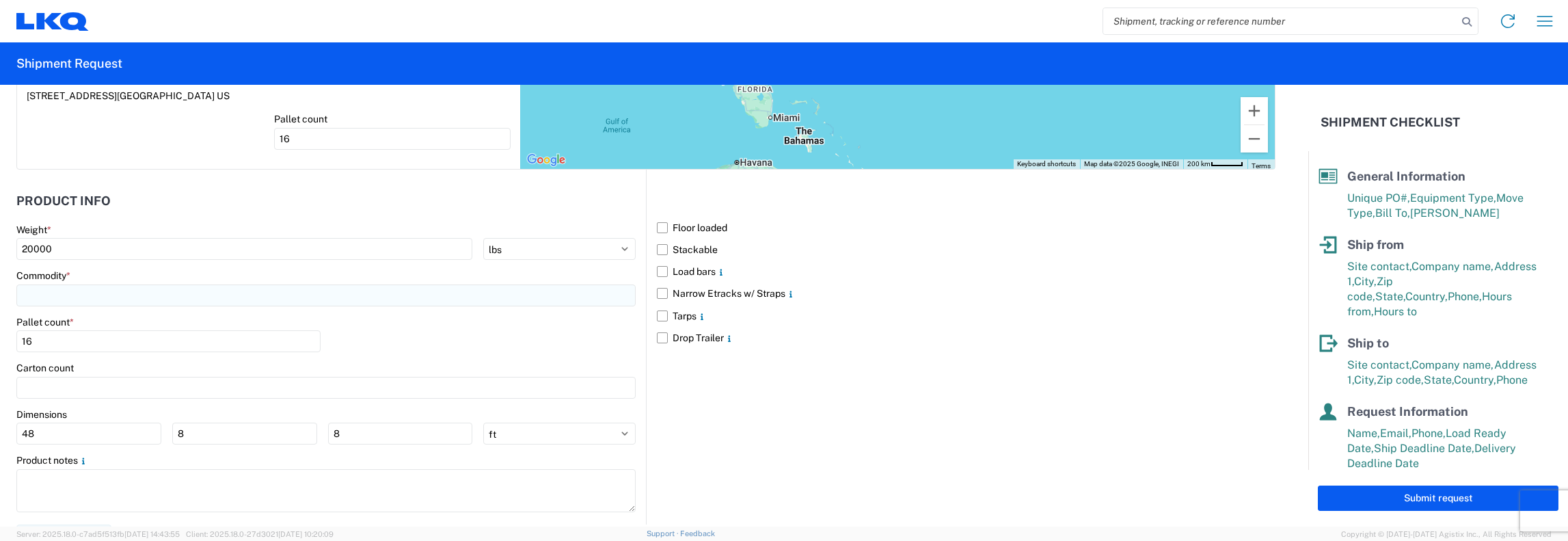
click at [416, 296] on input at bounding box center [325, 295] width 619 height 22
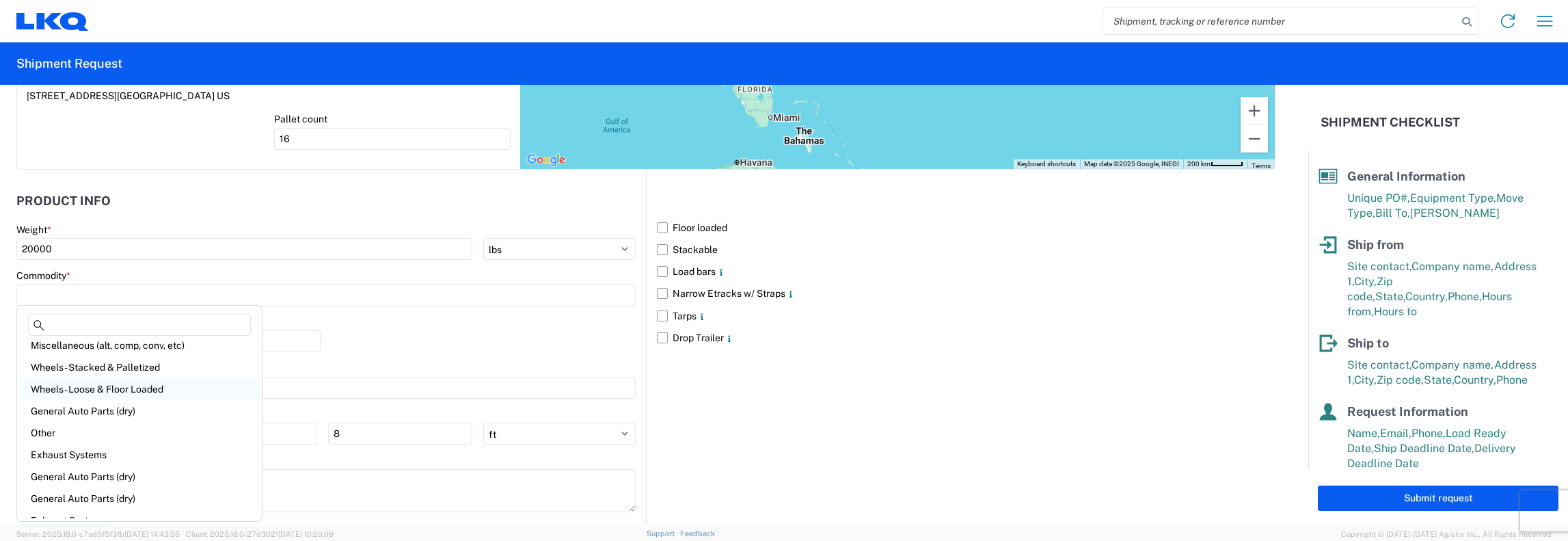
scroll to position [69, 0]
click at [98, 394] on div "General Auto Parts (dry)" at bounding box center [140, 392] width 239 height 22
type input "General Auto Parts (dry)"
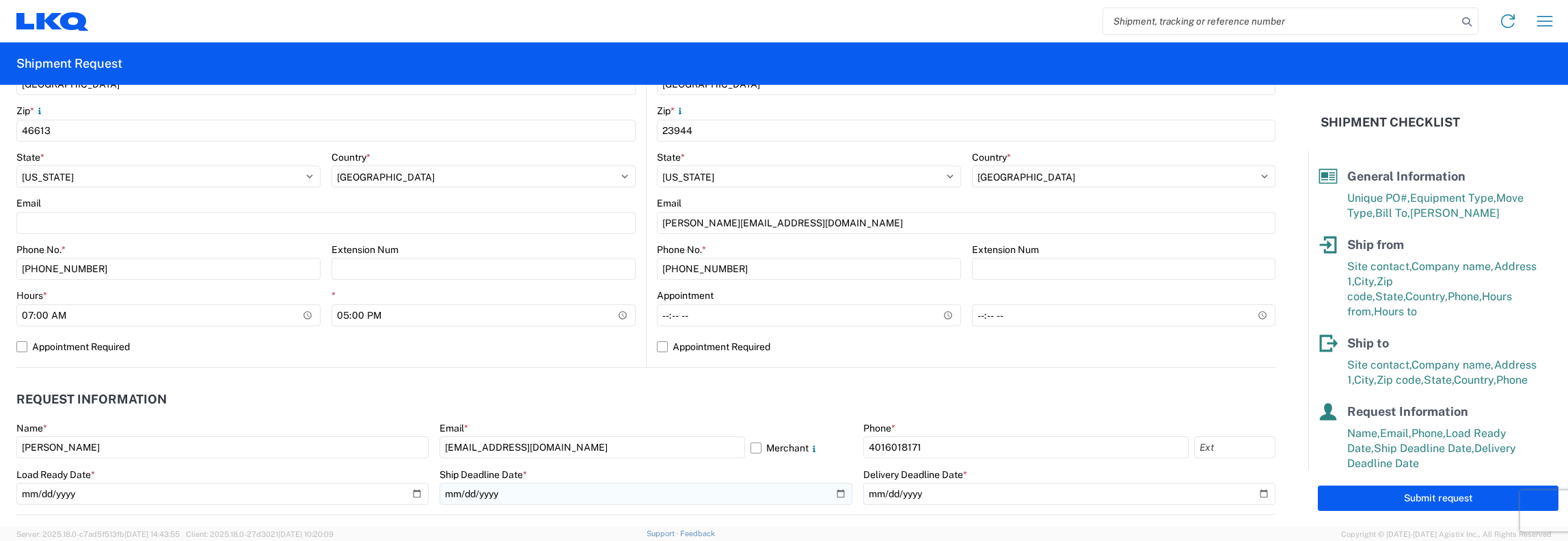
scroll to position [479, 0]
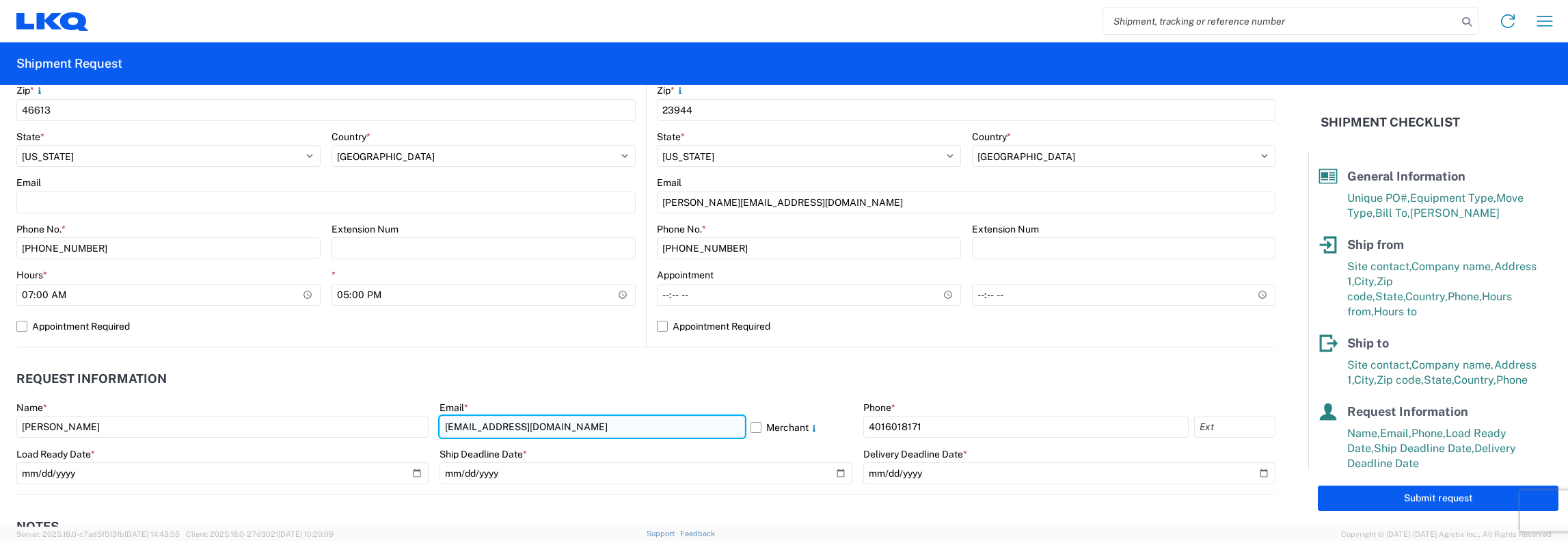
click at [541, 431] on input "[EMAIL_ADDRESS][DOMAIN_NAME]" at bounding box center [592, 426] width 305 height 22
click at [738, 427] on input "[EMAIL_ADDRESS][DOMAIN_NAME], [EMAIL_ADDRESS][DOMAIN_NAME]" at bounding box center [592, 426] width 305 height 22
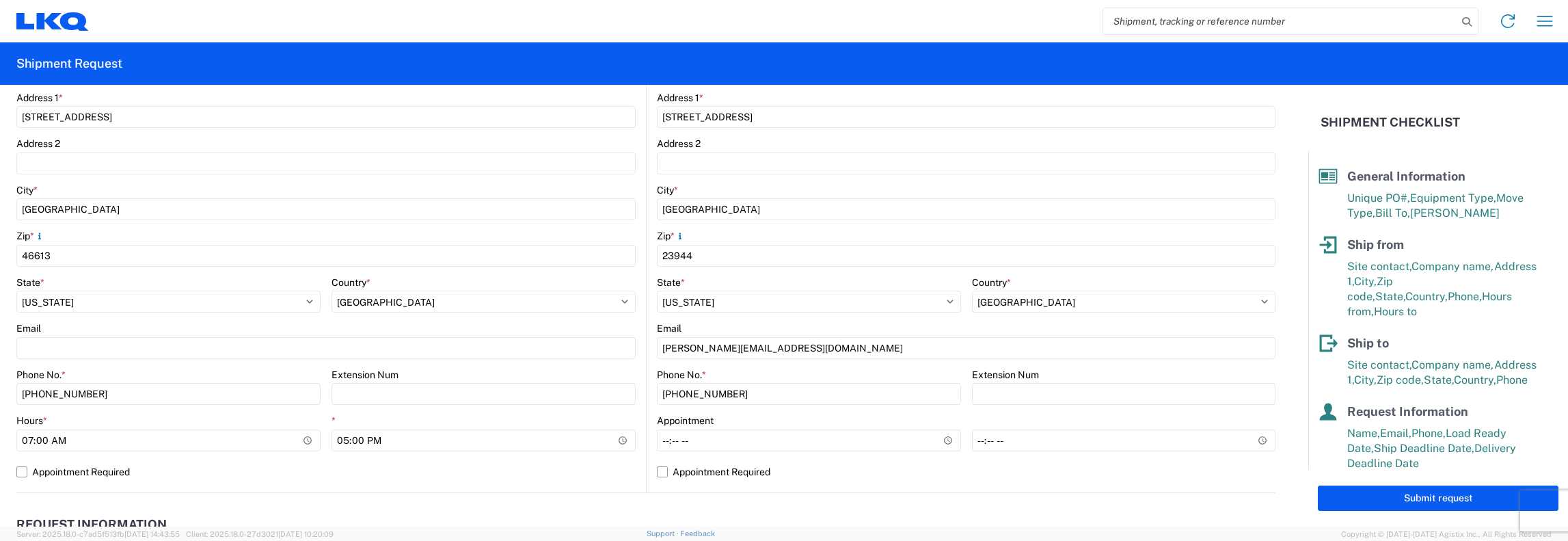
scroll to position [410, 0]
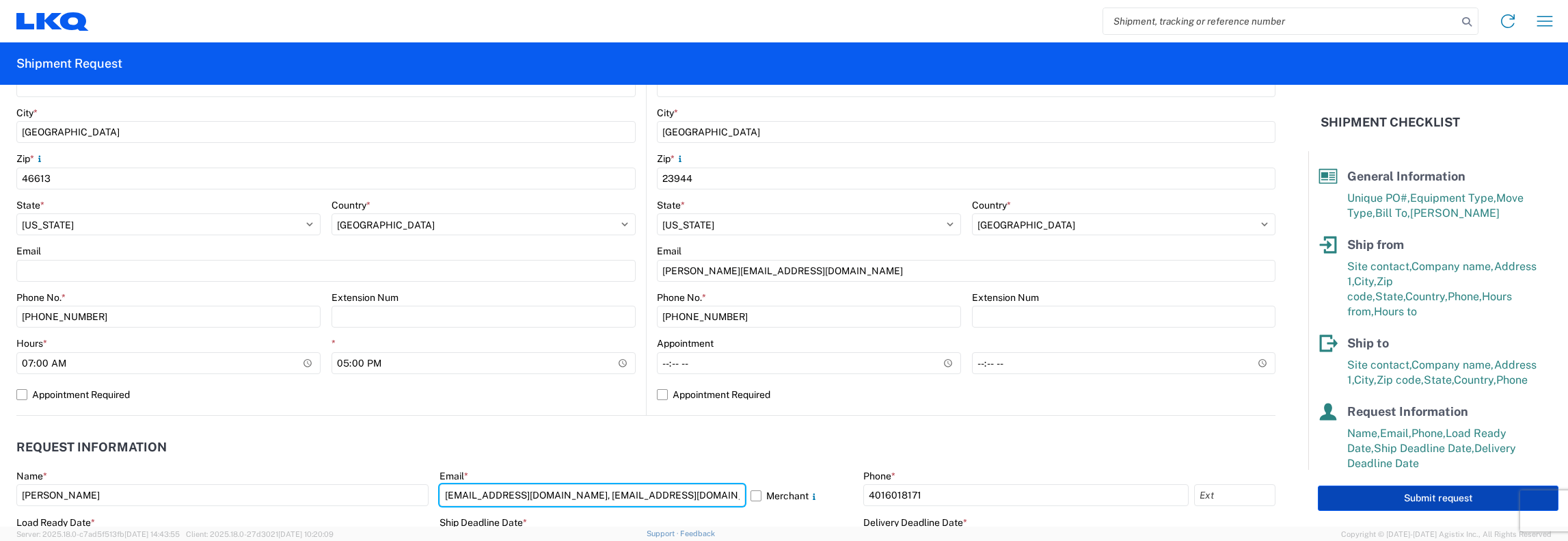
type input "[EMAIL_ADDRESS][DOMAIN_NAME], [EMAIL_ADDRESS][DOMAIN_NAME]"
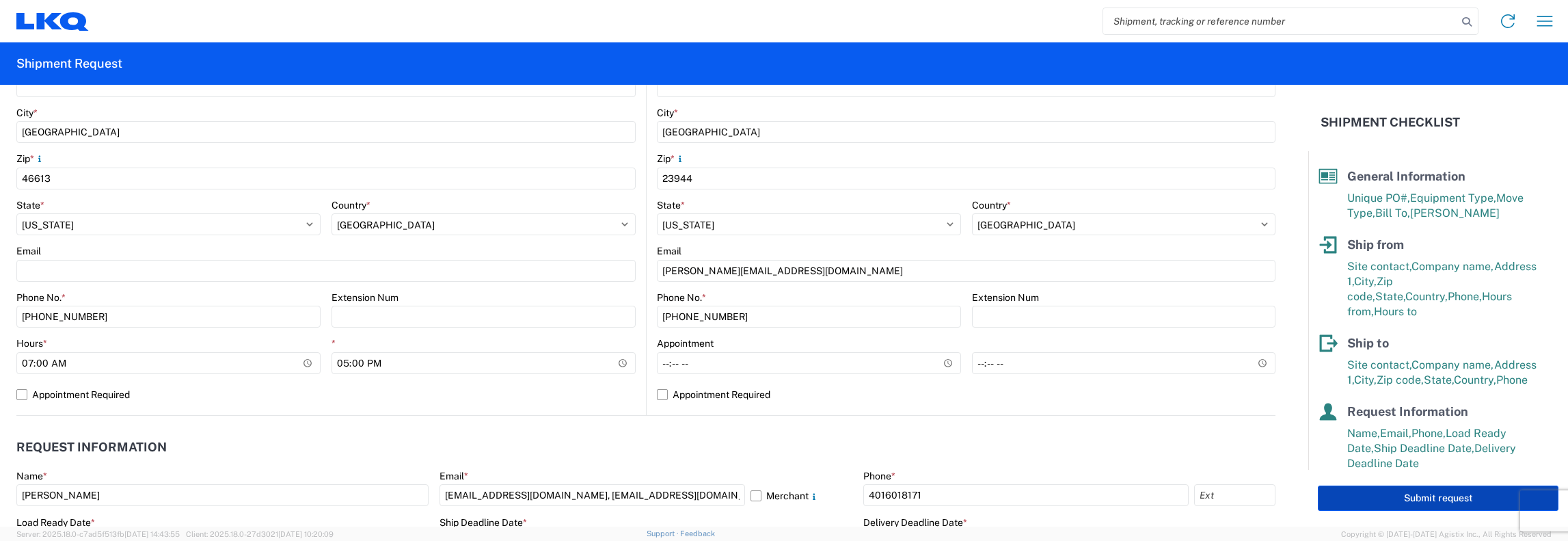
click at [1399, 499] on button "Submit request" at bounding box center [1438, 497] width 240 height 25
select select "US"
